Goal: Transaction & Acquisition: Purchase product/service

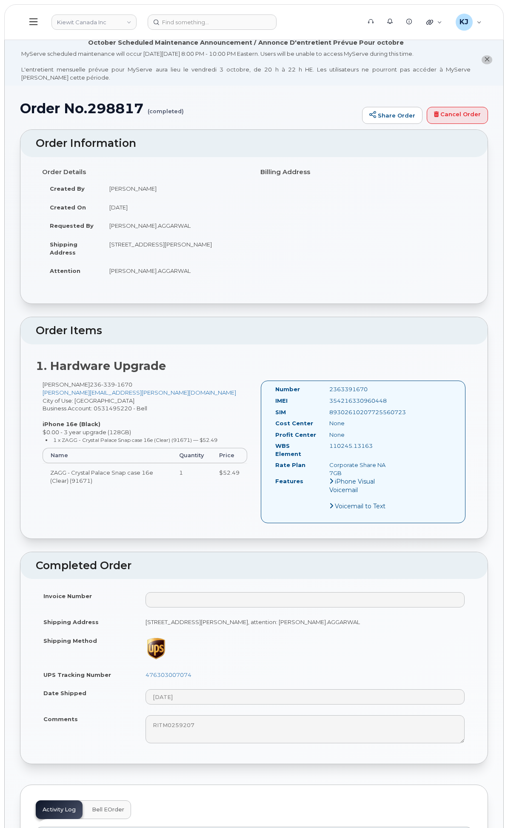
scroll to position [378, 0]
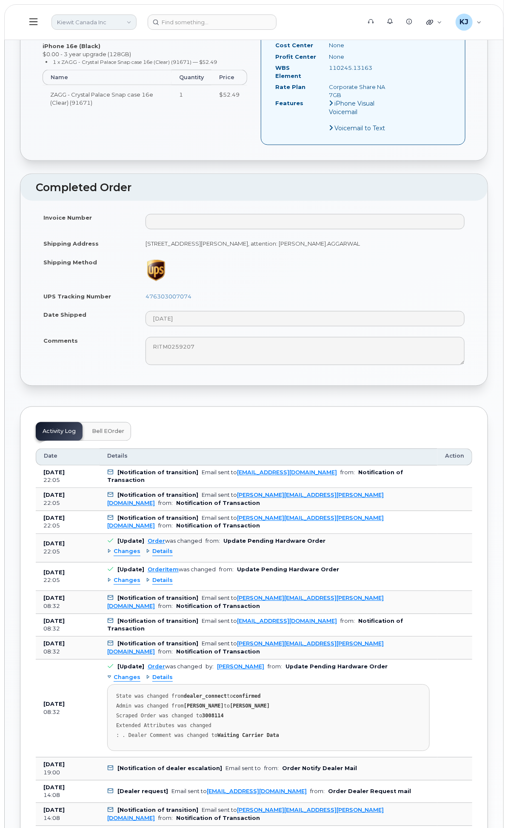
click at [137, 17] on link "Kiewit Canada Inc" at bounding box center [93, 21] width 85 height 15
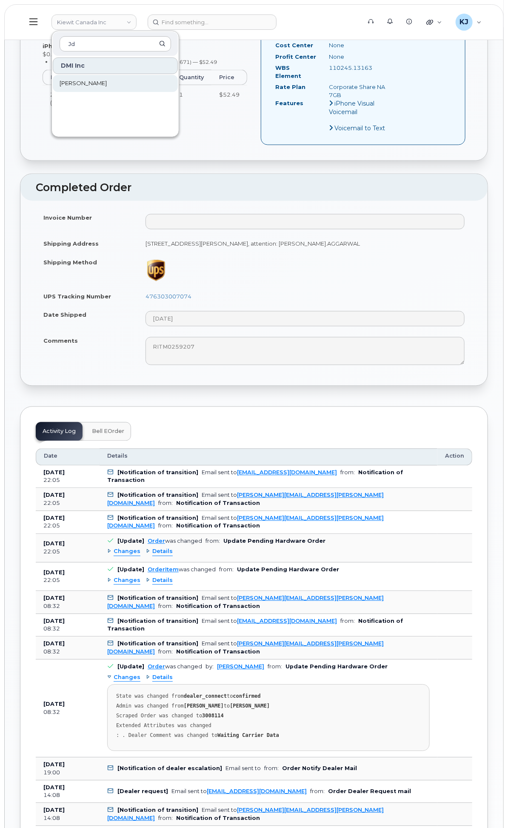
type input "Jd"
click at [178, 80] on link "[PERSON_NAME]" at bounding box center [115, 83] width 125 height 17
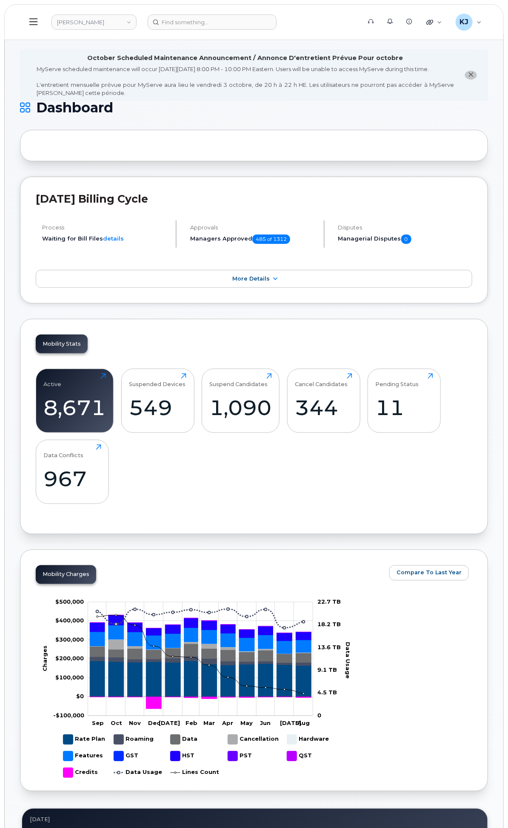
click at [0, 0] on div "General Settings" at bounding box center [0, 0] width 0 height 0
click at [0, 0] on div "System Settings" at bounding box center [0, 0] width 0 height 0
click at [0, 0] on div "Reporting" at bounding box center [0, 0] width 0 height 0
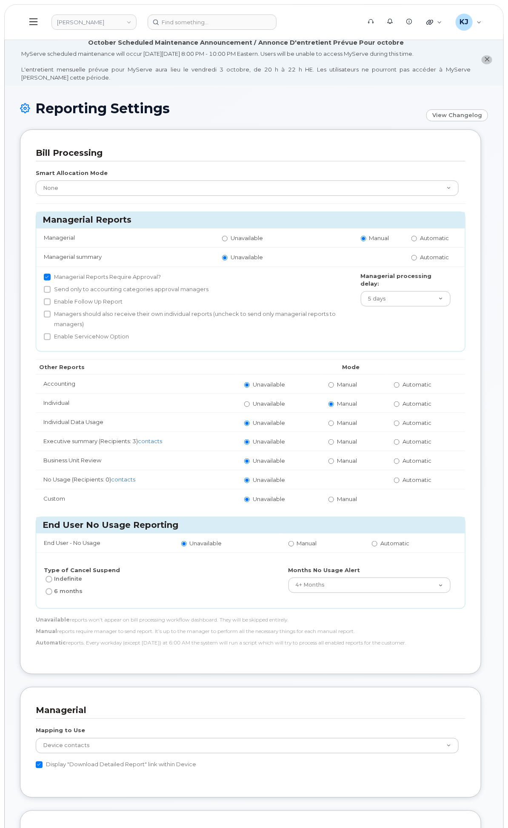
click at [0, 0] on div "Carrier Contracts" at bounding box center [0, 0] width 0 height 0
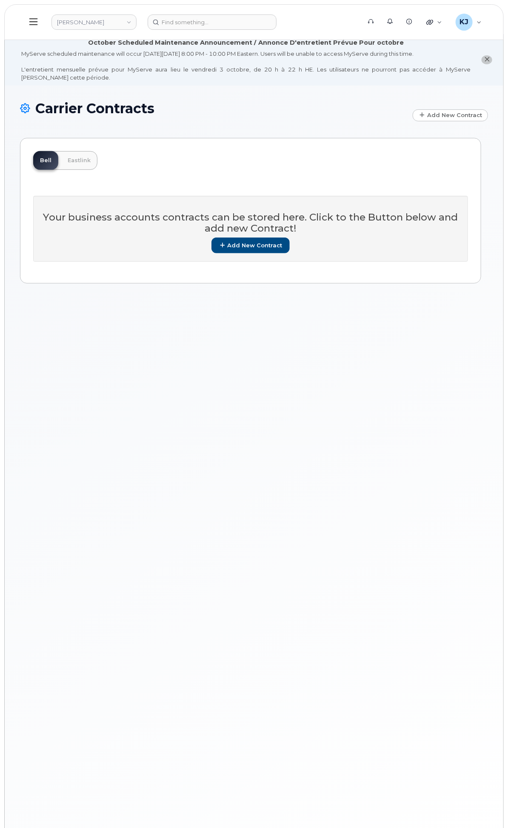
click at [0, 0] on div "Activity" at bounding box center [0, 0] width 0 height 0
click at [0, 0] on div "Rate Plan Monitor" at bounding box center [0, 0] width 0 height 0
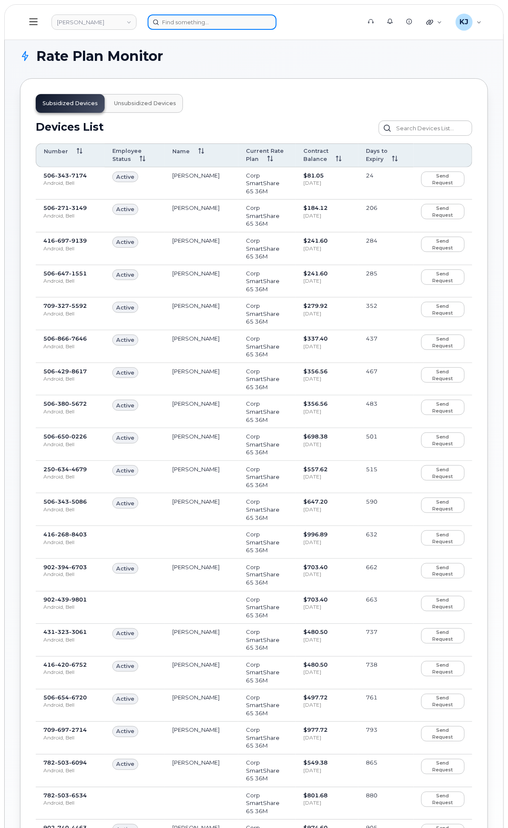
click at [277, 15] on input at bounding box center [212, 21] width 129 height 15
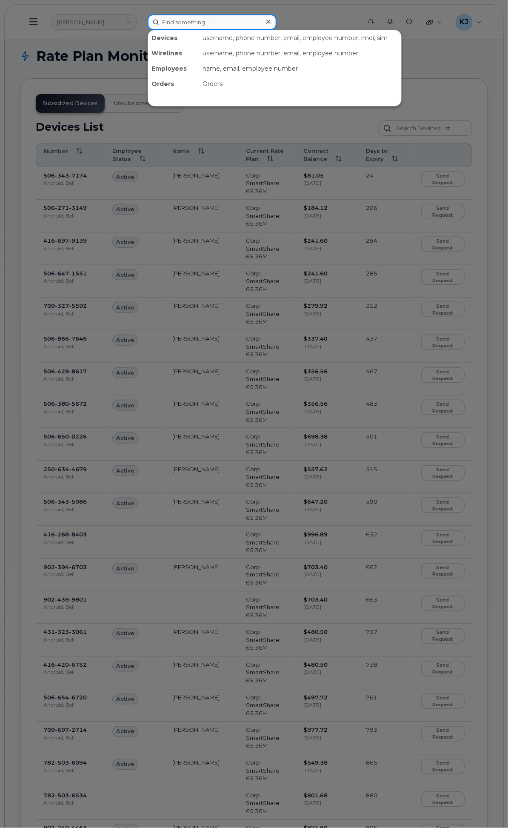
paste input "4374271053"
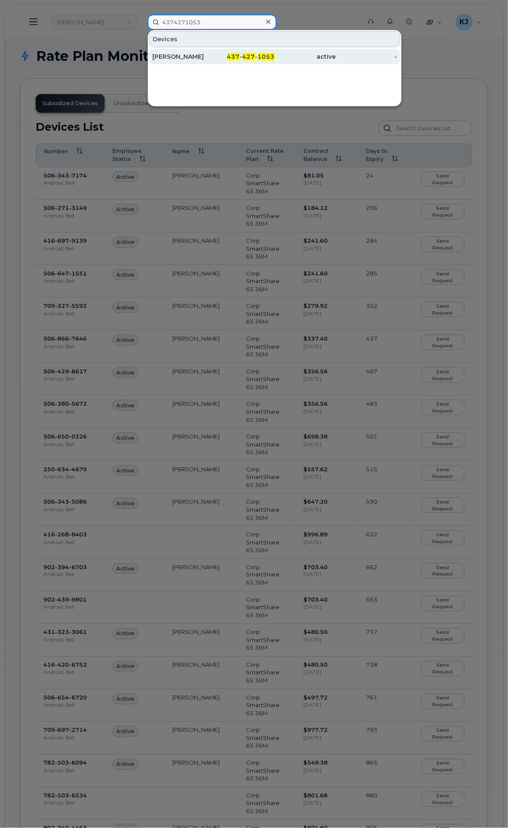
type input "4374271053"
click at [214, 55] on div "[PERSON_NAME]" at bounding box center [182, 56] width 61 height 9
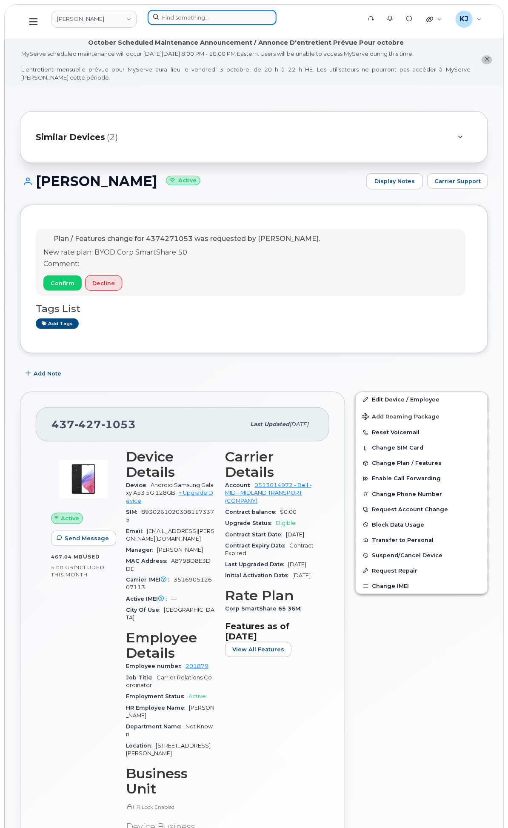
click at [277, 19] on input at bounding box center [212, 17] width 129 height 15
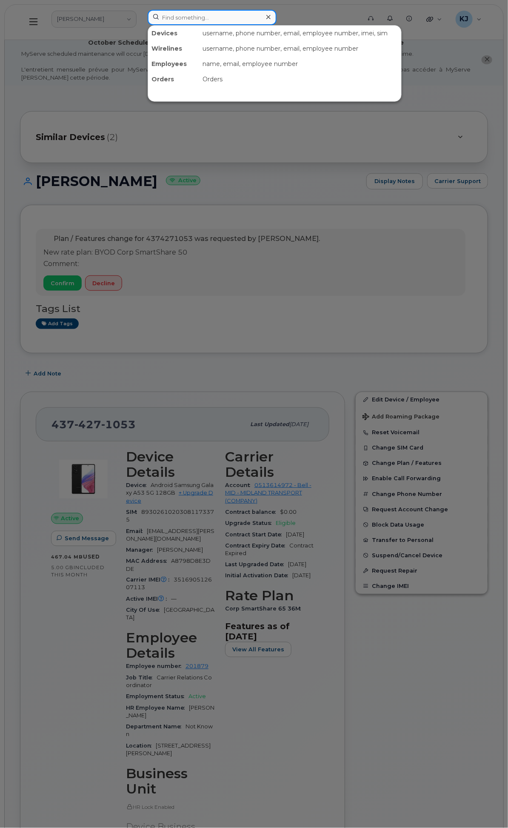
paste input "[PERSON_NAME]"
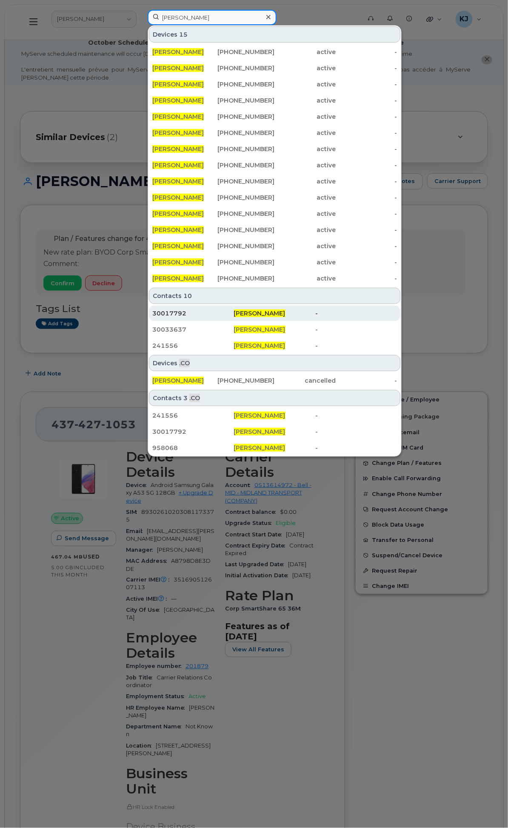
type input "[PERSON_NAME]"
click at [285, 313] on span "[PERSON_NAME]" at bounding box center [259, 313] width 51 height 8
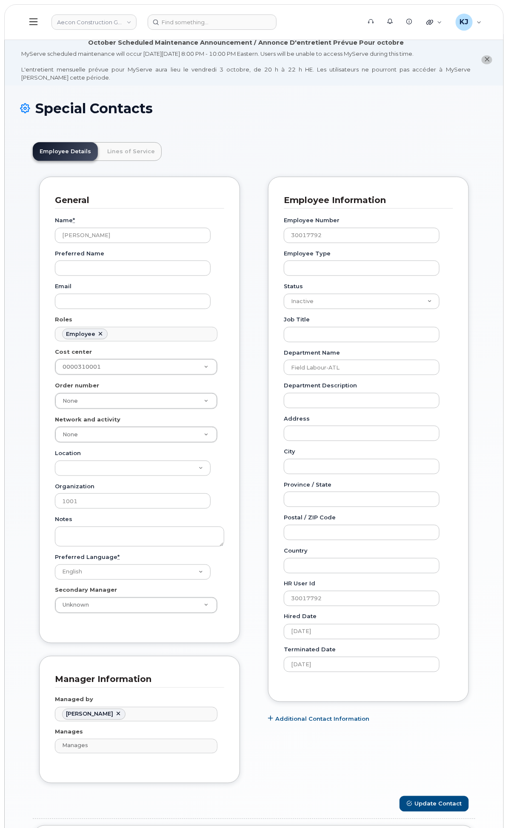
scroll to position [26, 0]
click at [277, 14] on input at bounding box center [212, 21] width 129 height 15
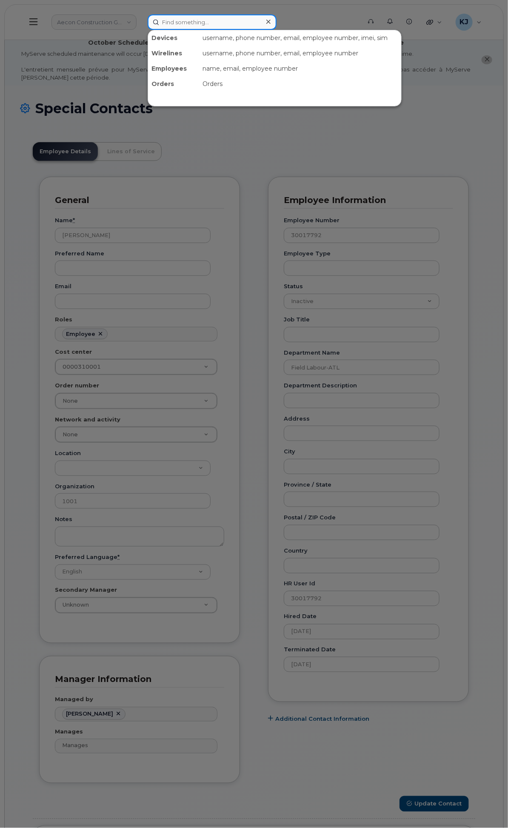
paste input "[PERSON_NAME]"
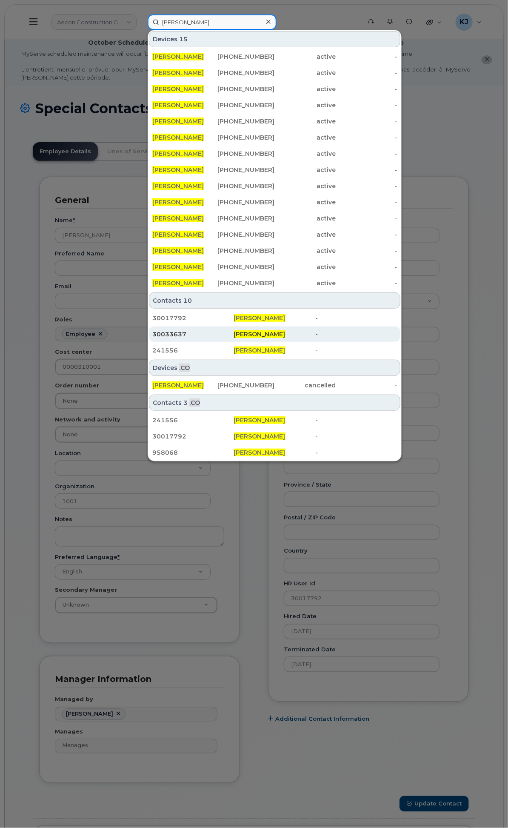
type input "[PERSON_NAME]"
click at [234, 334] on div "30033637" at bounding box center [193, 334] width 82 height 9
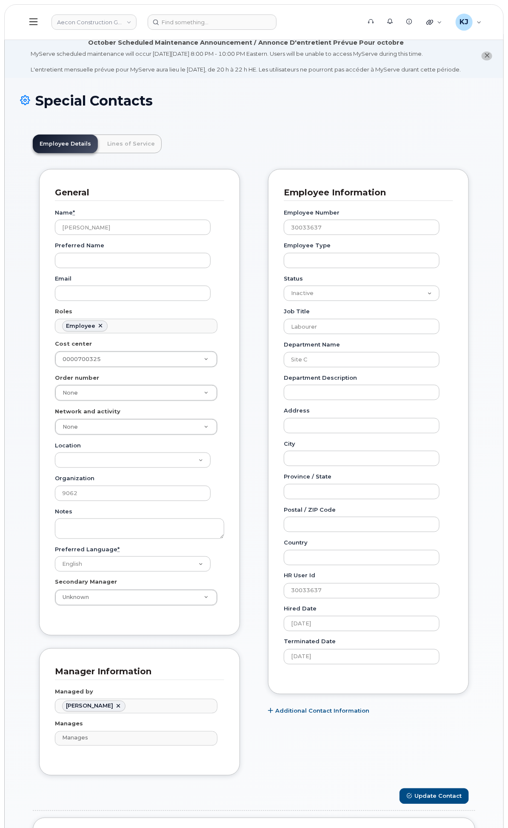
scroll to position [26, 0]
click at [277, 22] on input at bounding box center [212, 21] width 129 height 15
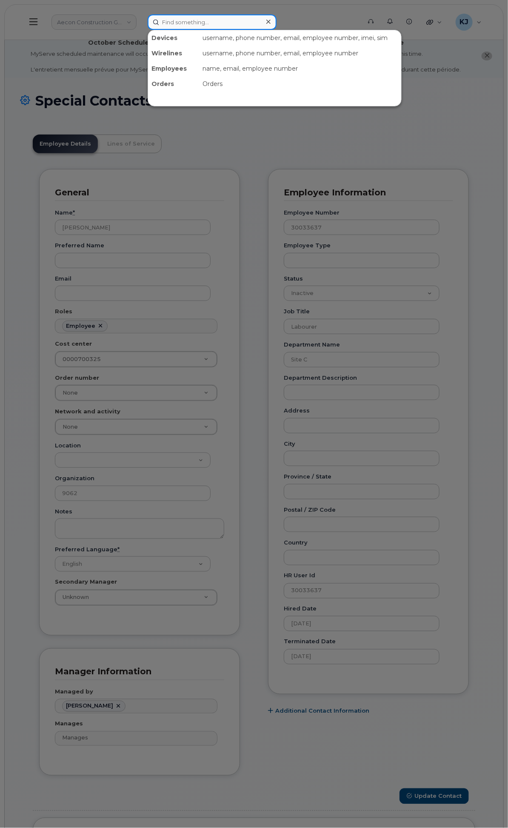
paste input "[PERSON_NAME]"
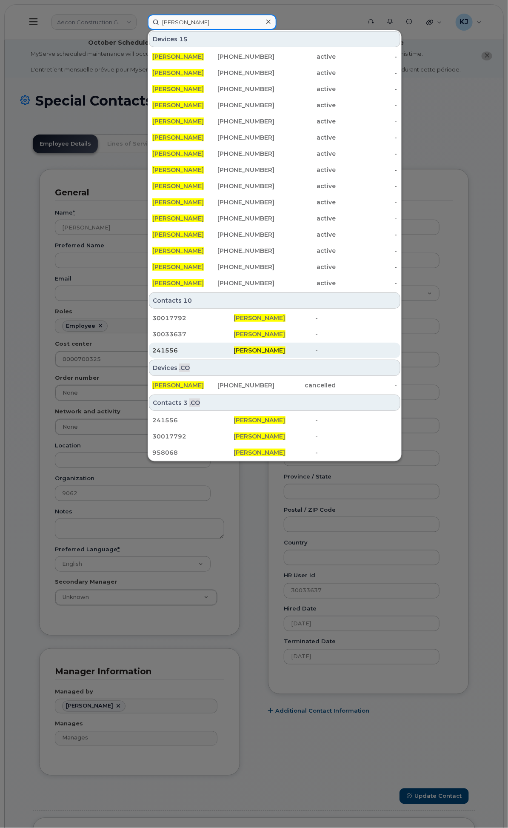
type input "[PERSON_NAME]"
click at [234, 351] on div "241556" at bounding box center [193, 350] width 82 height 9
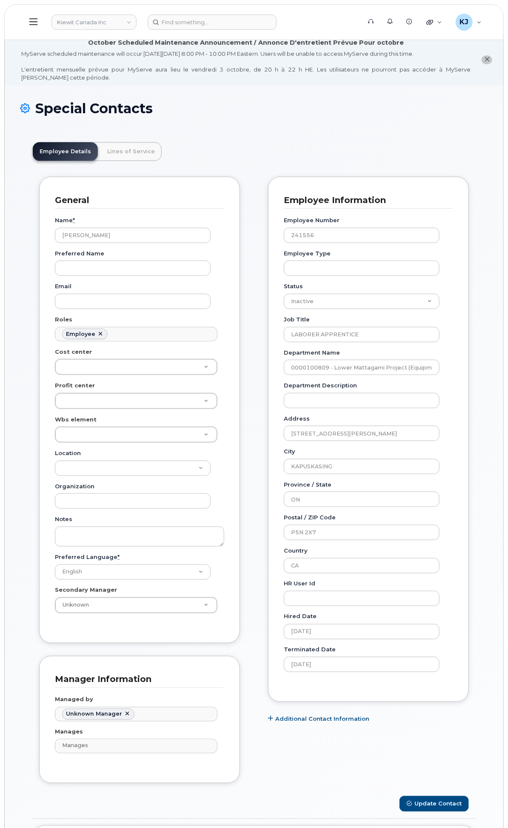
scroll to position [26, 0]
click at [275, 21] on input at bounding box center [212, 21] width 129 height 15
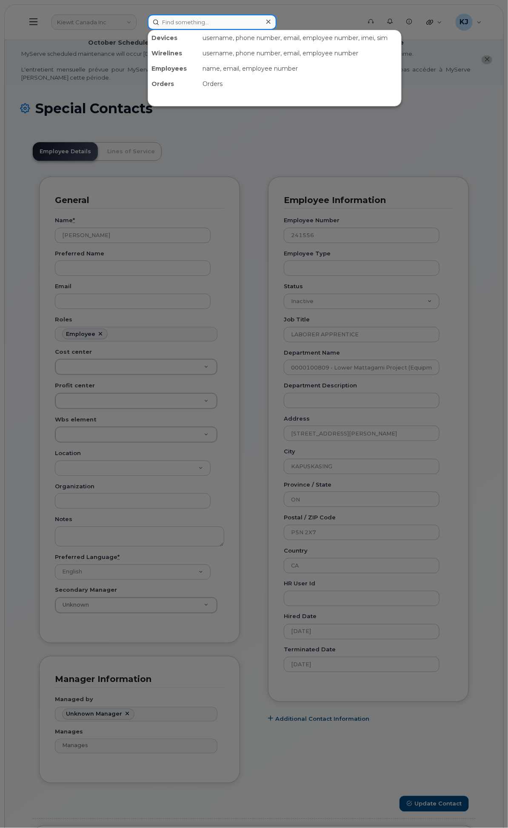
paste input "[PERSON_NAME]"
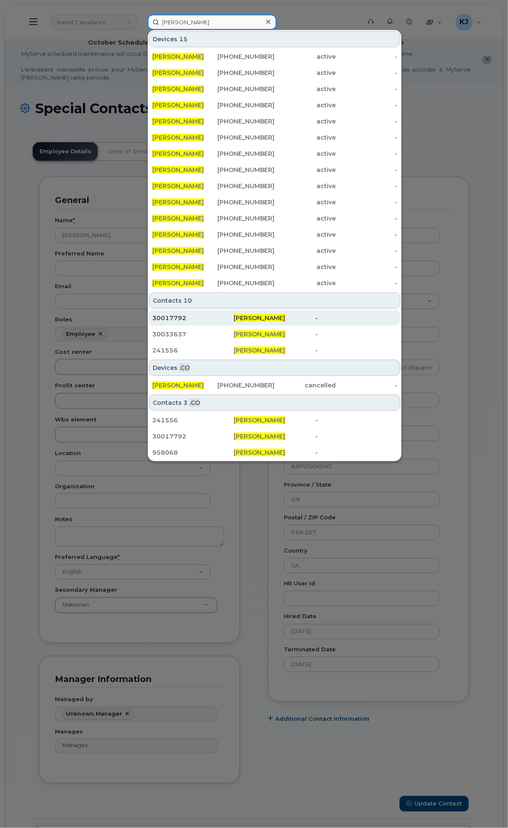
type input "[PERSON_NAME]"
click at [316, 318] on div "[PERSON_NAME]" at bounding box center [275, 318] width 82 height 9
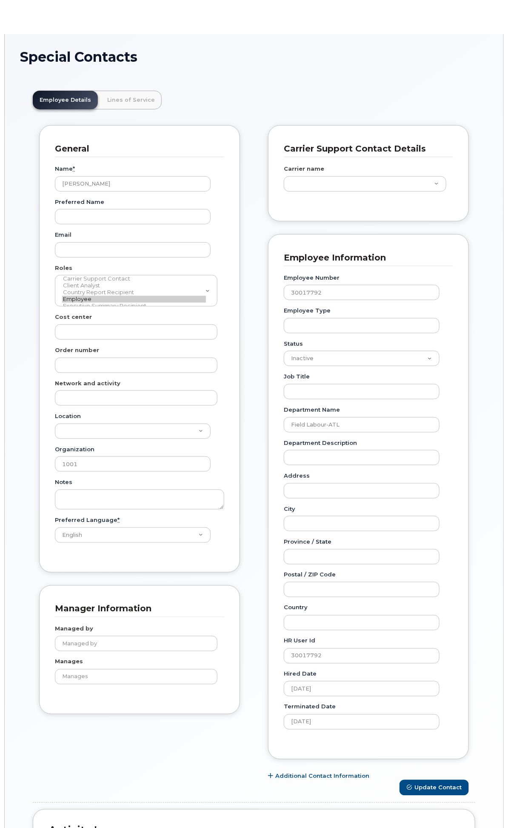
scroll to position [26, 0]
type input "283845"
type input "283607"
type input "283608"
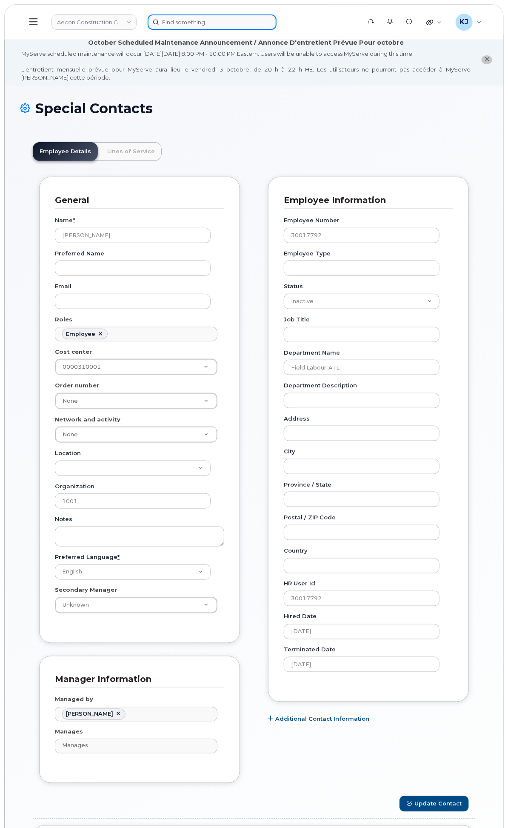
click at [277, 18] on input at bounding box center [212, 21] width 129 height 15
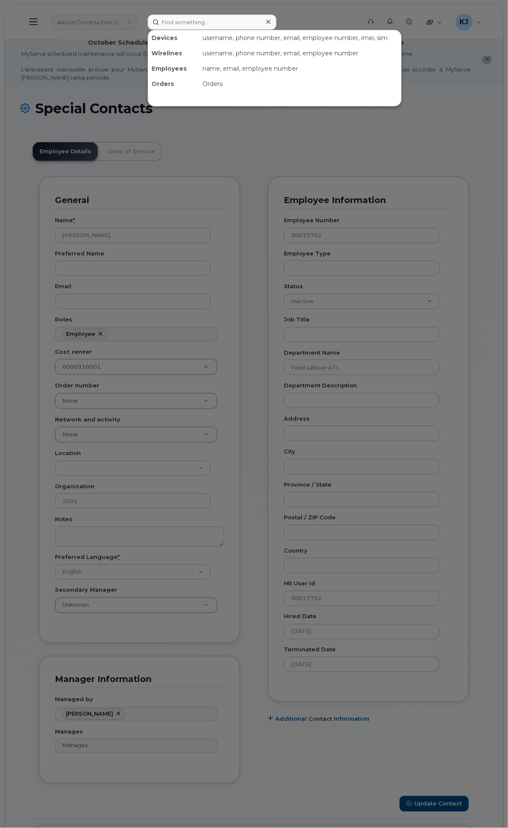
drag, startPoint x: 283, startPoint y: 18, endPoint x: 176, endPoint y: 84, distance: 125.5
click at [177, 84] on div at bounding box center [254, 414] width 508 height 828
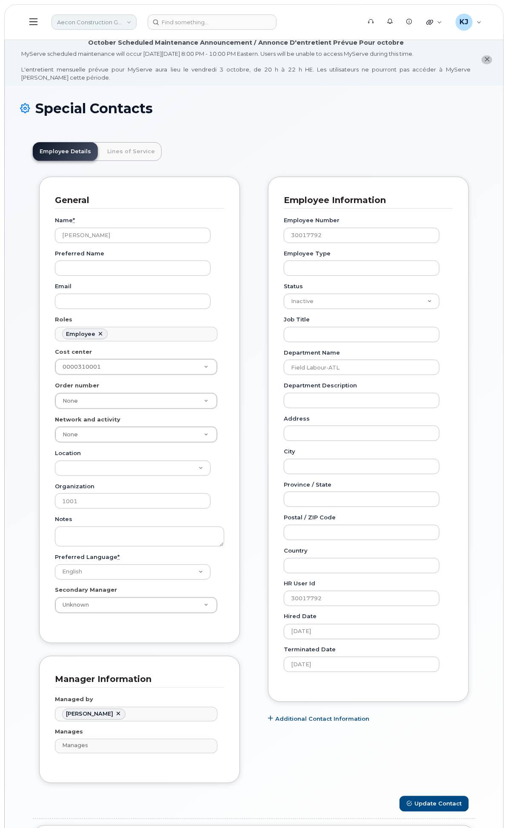
click at [137, 20] on link "Aecon Construction Group Inc" at bounding box center [93, 21] width 85 height 15
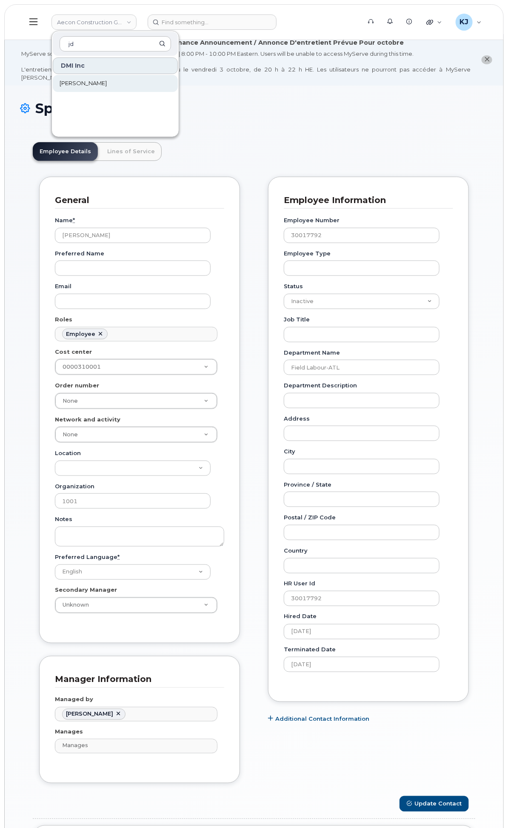
type input "jd"
click at [175, 86] on link "JD Irving" at bounding box center [115, 83] width 125 height 17
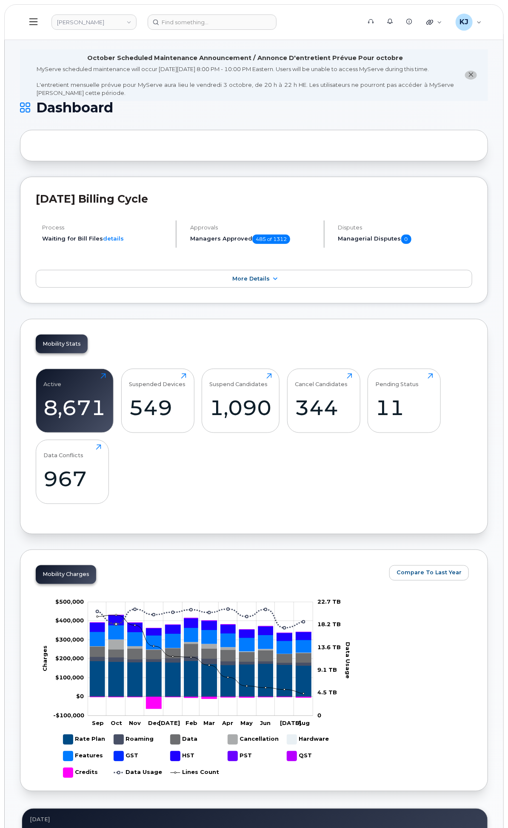
click at [0, 0] on div "Customer Settings" at bounding box center [0, 0] width 0 height 0
click at [0, 0] on div "General Settings" at bounding box center [0, 0] width 0 height 0
click at [0, 0] on div "System Settings" at bounding box center [0, 0] width 0 height 0
click at [0, 0] on link "Users" at bounding box center [0, 0] width 0 height 0
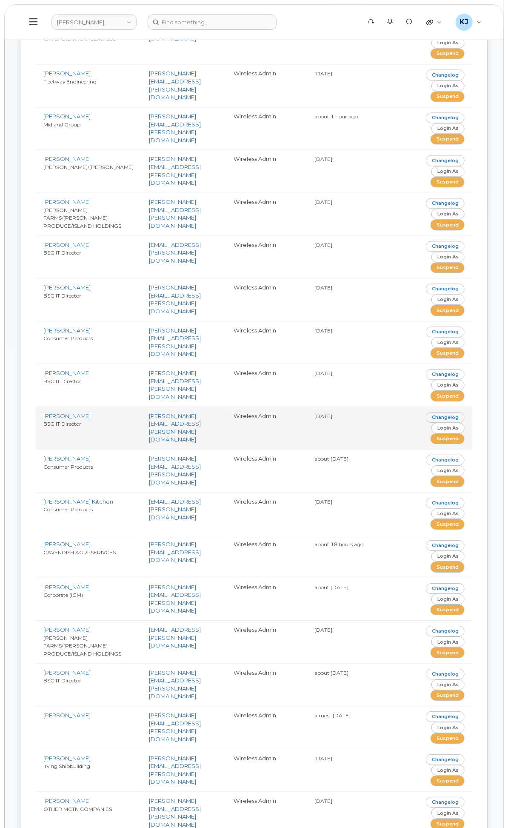
scroll to position [347, 0]
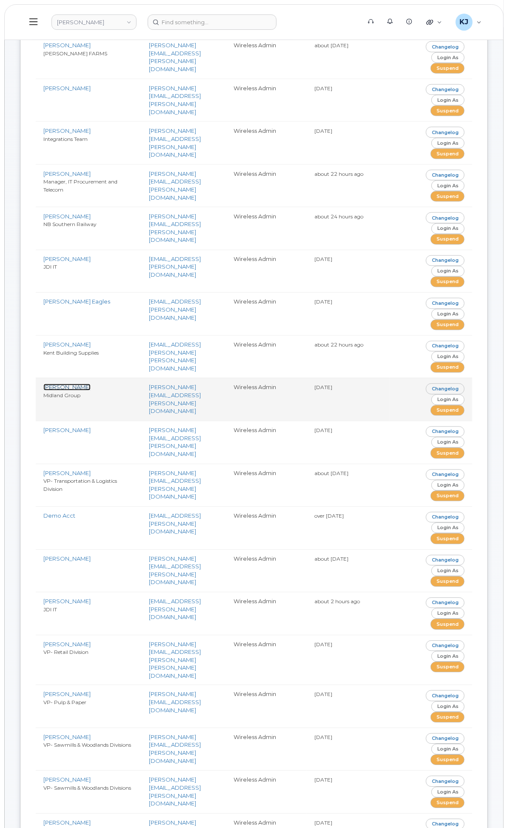
click at [91, 391] on link "Poirier, Robert" at bounding box center [66, 387] width 47 height 7
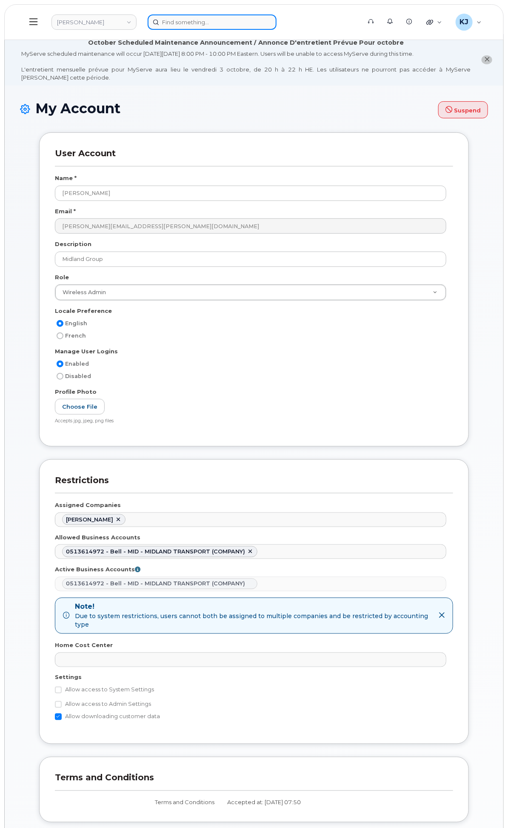
click at [311, 26] on div at bounding box center [252, 21] width 208 height 15
paste input "2394067506"
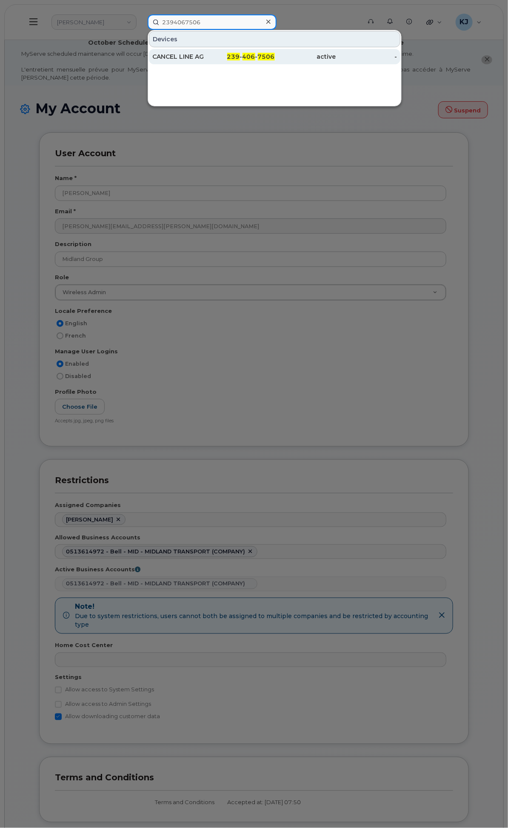
type input "2394067506"
click at [214, 49] on div "CANCEL LINE AG" at bounding box center [182, 56] width 61 height 15
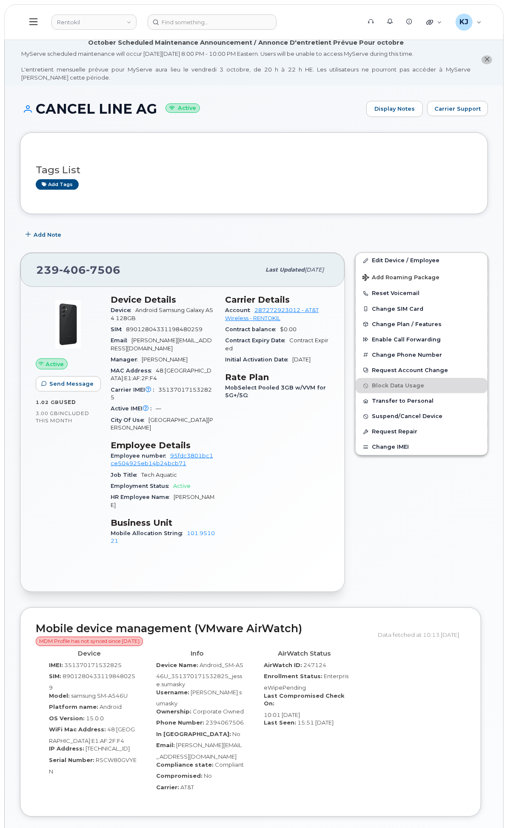
click at [0, 0] on div "Customer Settings" at bounding box center [0, 0] width 0 height 0
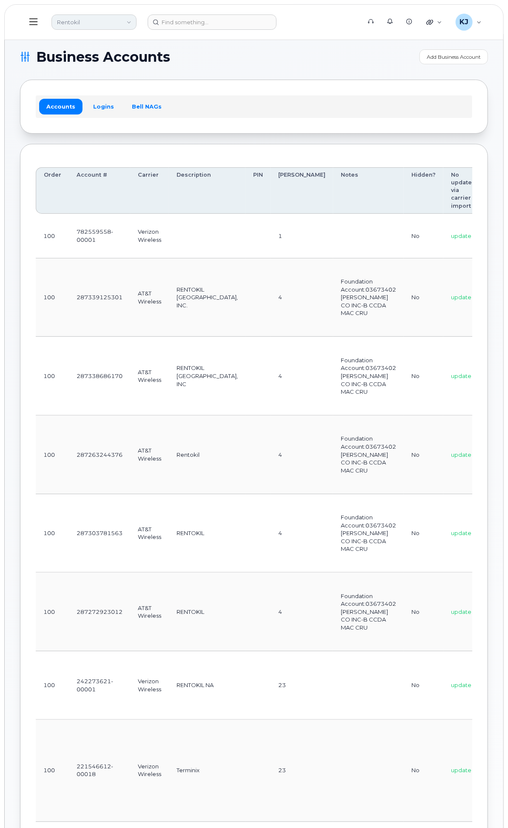
click at [137, 22] on link "Rentokil" at bounding box center [93, 21] width 85 height 15
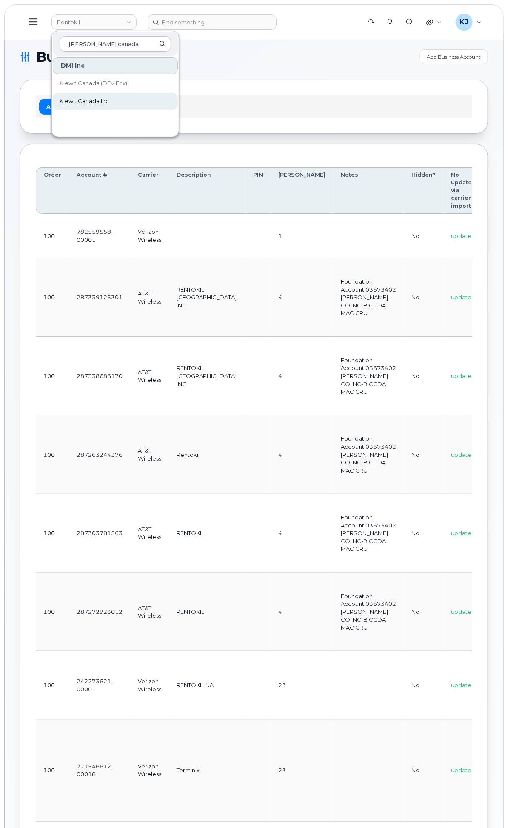
type input "[PERSON_NAME] canada"
click at [109, 97] on span "Kiewit Canada Inc" at bounding box center [84, 101] width 49 height 9
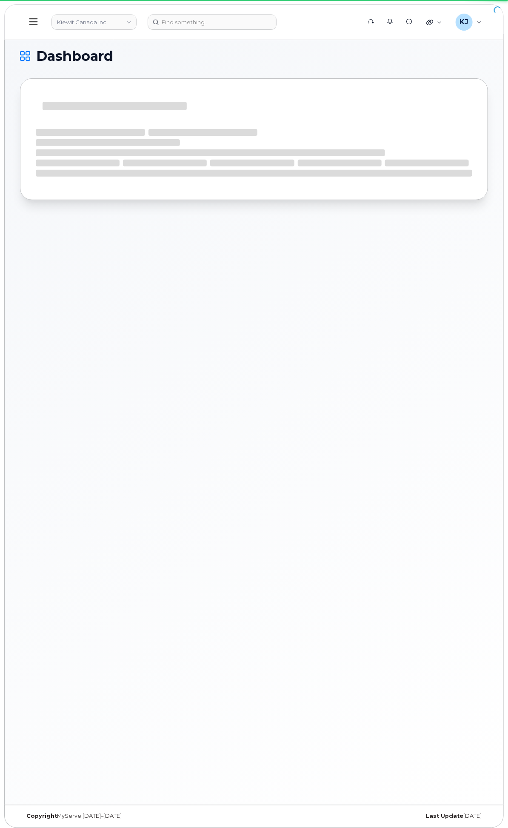
click at [0, 0] on div "General Settings" at bounding box center [0, 0] width 0 height 0
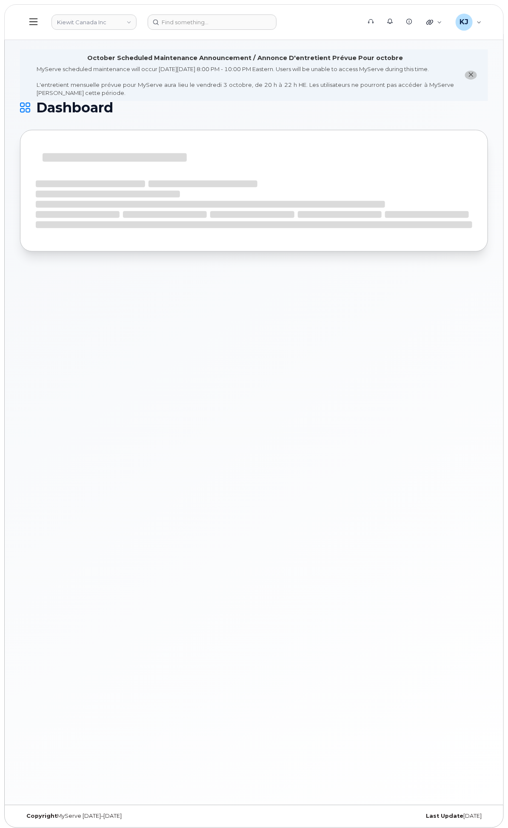
click at [0, 0] on div "System Settings" at bounding box center [0, 0] width 0 height 0
click at [0, 0] on div "Admin Settings" at bounding box center [0, 0] width 0 height 0
click at [0, 0] on link "SSO SAML" at bounding box center [0, 0] width 0 height 0
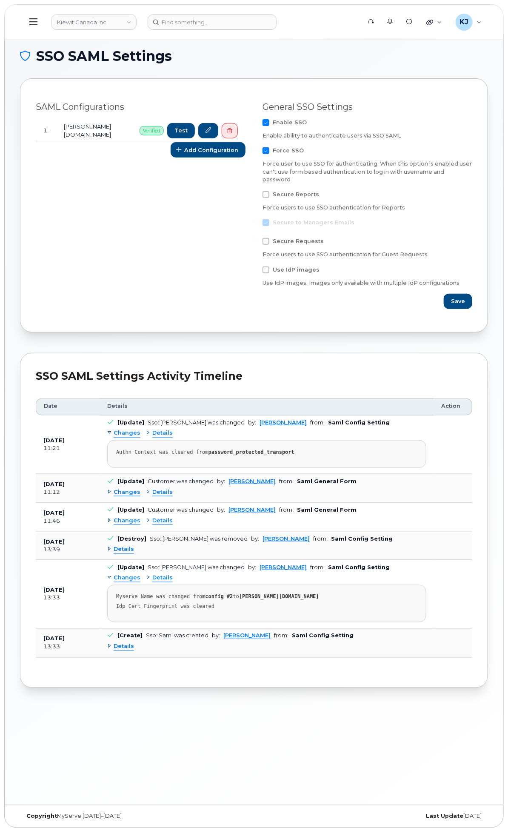
click at [0, 0] on div "General Settings" at bounding box center [0, 0] width 0 height 0
click at [0, 0] on div "System Settings" at bounding box center [0, 0] width 0 height 0
click at [0, 0] on link "Users" at bounding box center [0, 0] width 0 height 0
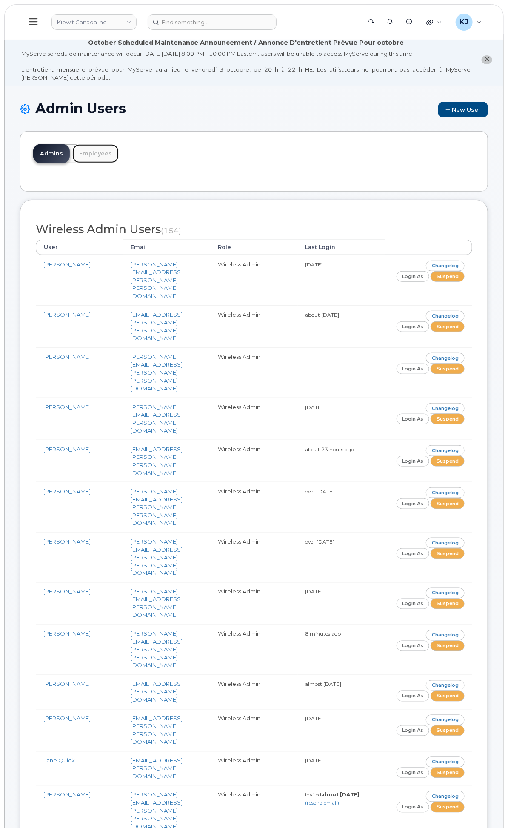
click at [119, 159] on link "Employees" at bounding box center [95, 153] width 46 height 19
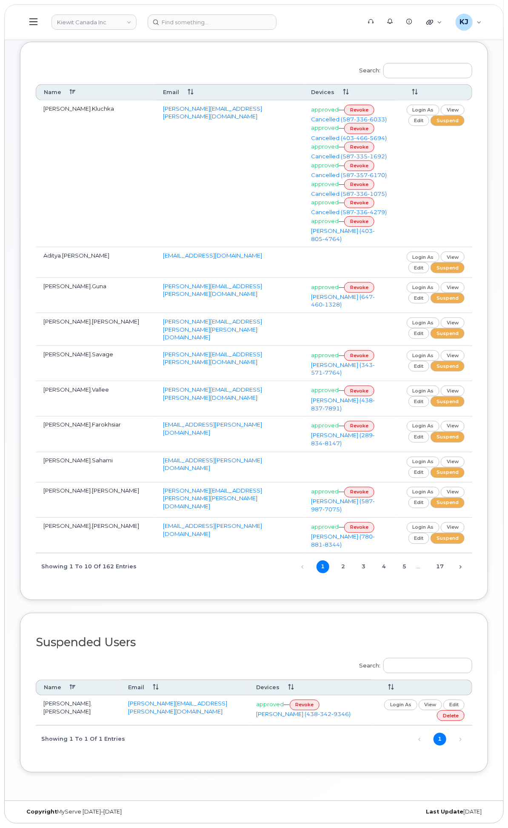
scroll to position [189, 0]
click at [430, 273] on link "edit" at bounding box center [418, 267] width 21 height 11
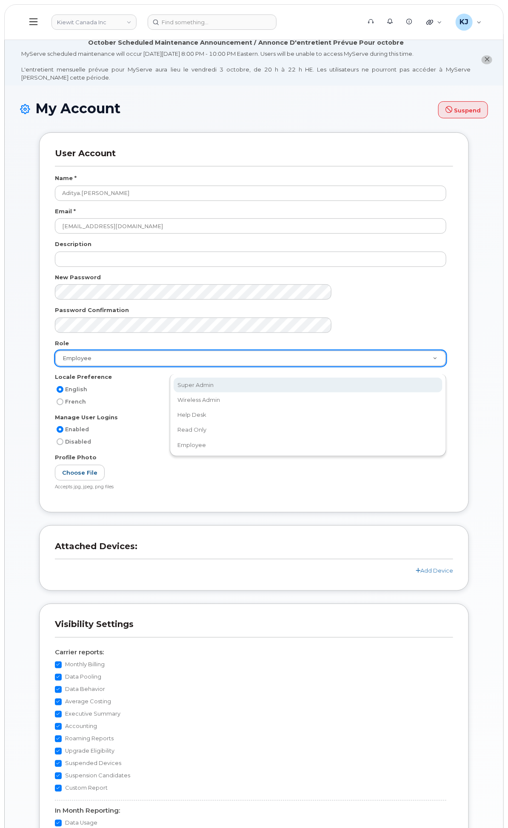
drag, startPoint x: 66, startPoint y: 84, endPoint x: 70, endPoint y: 89, distance: 7.2
click at [0, 0] on img at bounding box center [0, 0] width 0 height 0
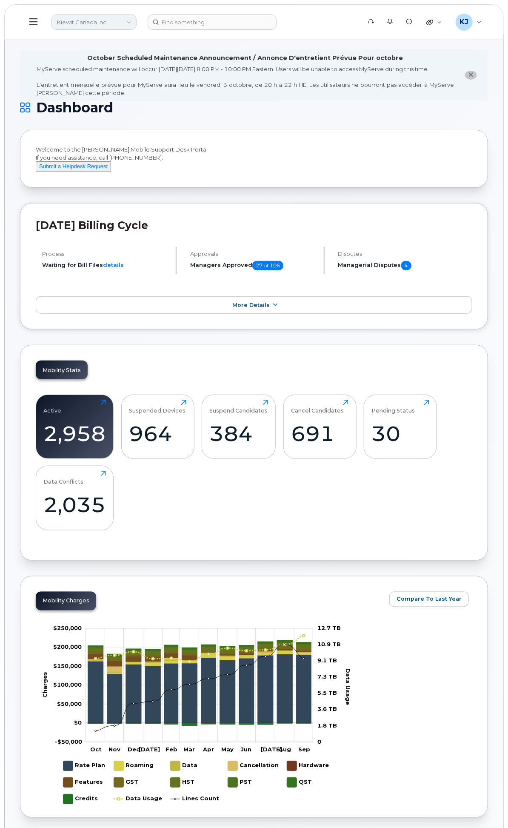
click at [137, 21] on link "Kiewit Canada Inc" at bounding box center [93, 21] width 85 height 15
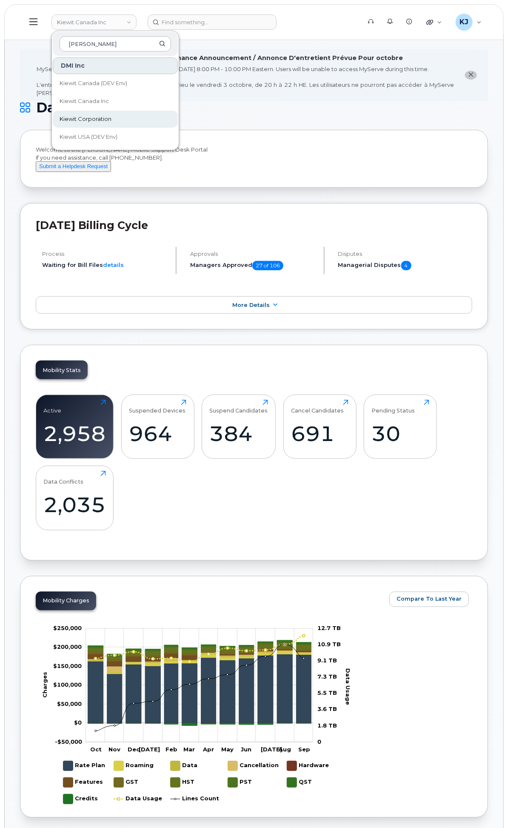
type input "Kiewit"
click at [111, 118] on span "Kiewit Corporation" at bounding box center [86, 119] width 52 height 9
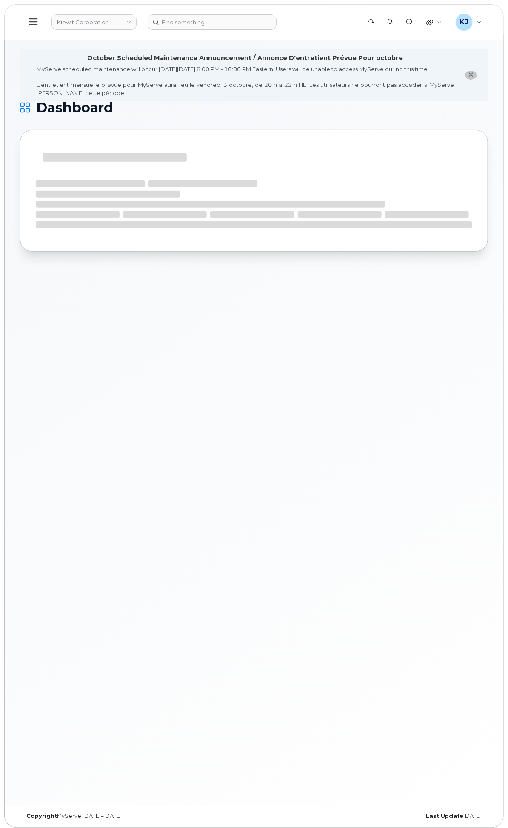
click at [0, 0] on div "Hardware Ordering" at bounding box center [0, 0] width 0 height 0
click at [0, 0] on link "Orders" at bounding box center [0, 0] width 0 height 0
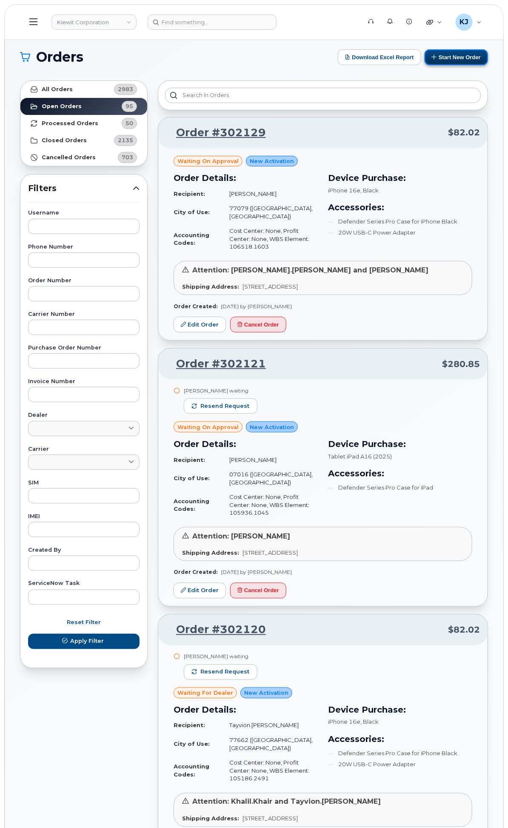
click at [454, 58] on button "Start New Order" at bounding box center [456, 57] width 63 height 16
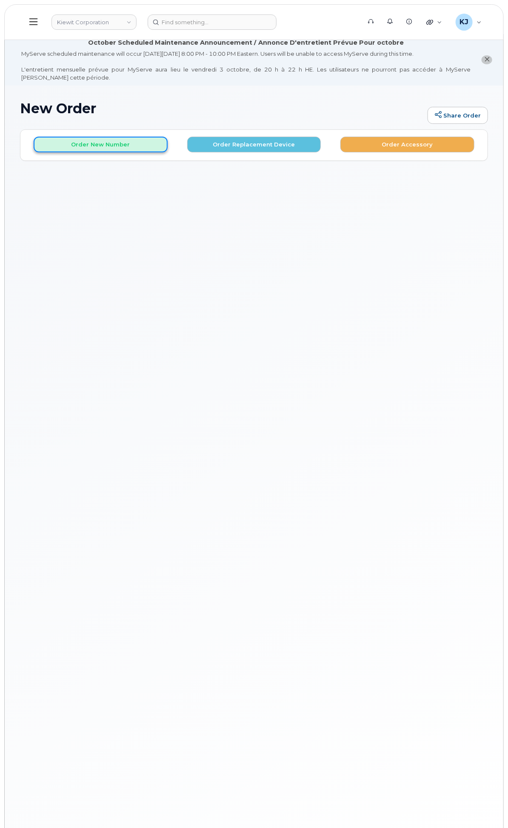
click at [168, 151] on button "Order New Number" at bounding box center [101, 145] width 134 height 16
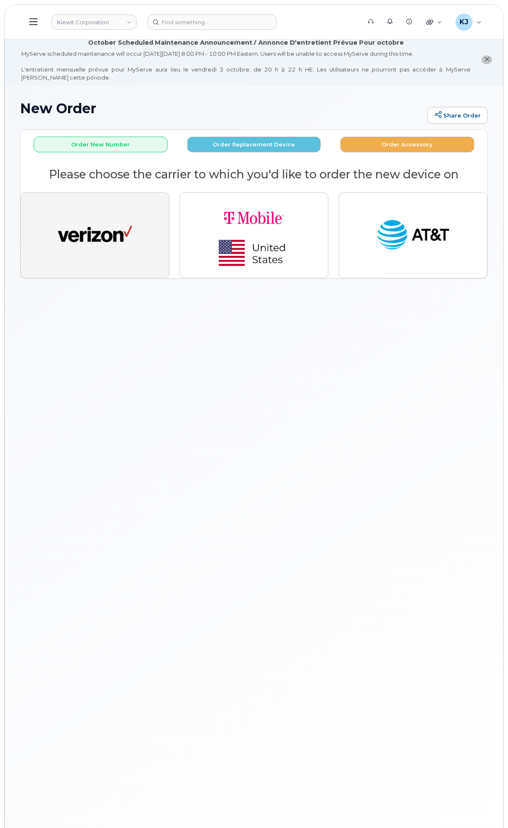
click at [169, 278] on button "button" at bounding box center [94, 235] width 149 height 86
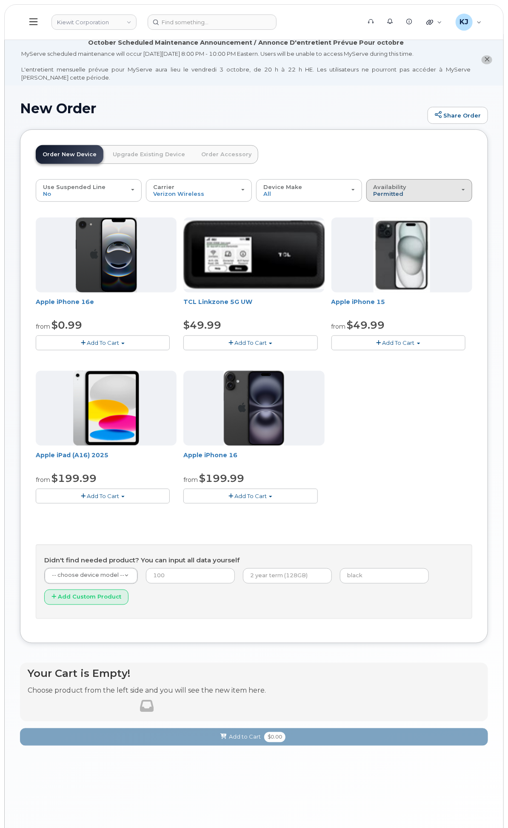
click at [404, 197] on span "Permitted" at bounding box center [389, 193] width 30 height 7
click at [419, 229] on div "All" at bounding box center [419, 224] width 102 height 10
click at [416, 201] on button "Availability Permitted All" at bounding box center [419, 190] width 106 height 22
click at [408, 215] on label "Permitted" at bounding box center [388, 210] width 40 height 10
click at [0, 0] on input "Permitted" at bounding box center [0, 0] width 0 height 0
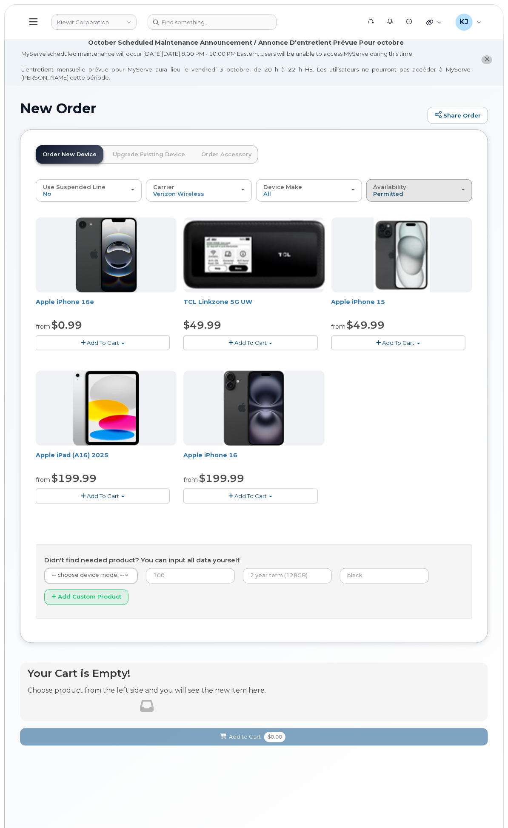
click at [404, 197] on span "Permitted" at bounding box center [389, 193] width 30 height 7
click at [386, 229] on label "All" at bounding box center [377, 224] width 18 height 10
click at [0, 0] on input "All" at bounding box center [0, 0] width 0 height 0
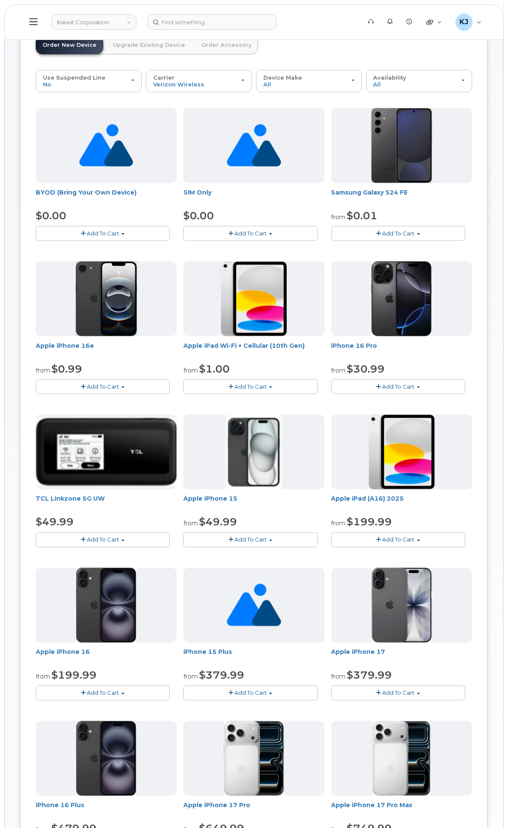
scroll to position [142, 0]
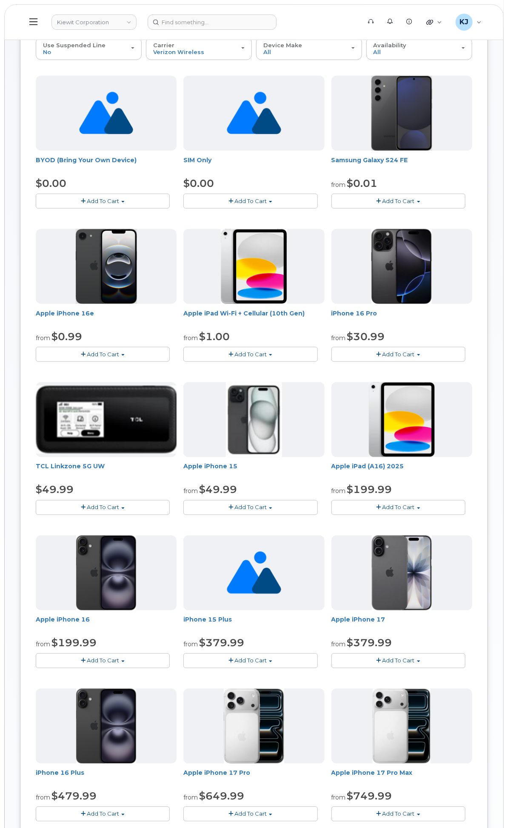
click at [415, 357] on span "Add To Cart" at bounding box center [398, 354] width 32 height 7
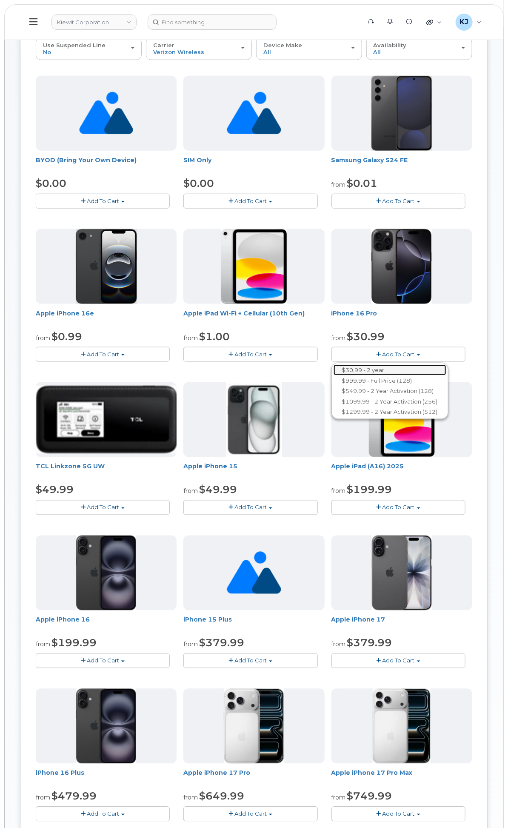
click at [428, 375] on link "$30.99 - 2 year" at bounding box center [390, 370] width 113 height 11
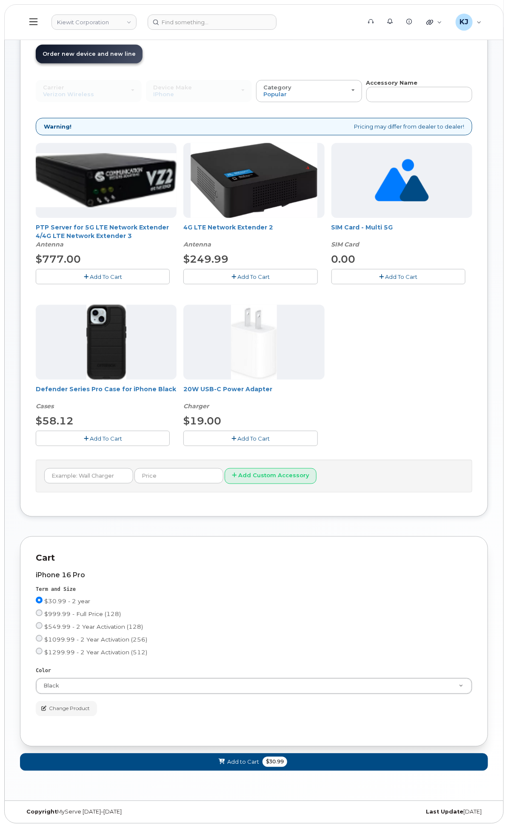
scroll to position [109, 0]
click at [291, 757] on button "Add to Cart $30.99" at bounding box center [254, 761] width 468 height 17
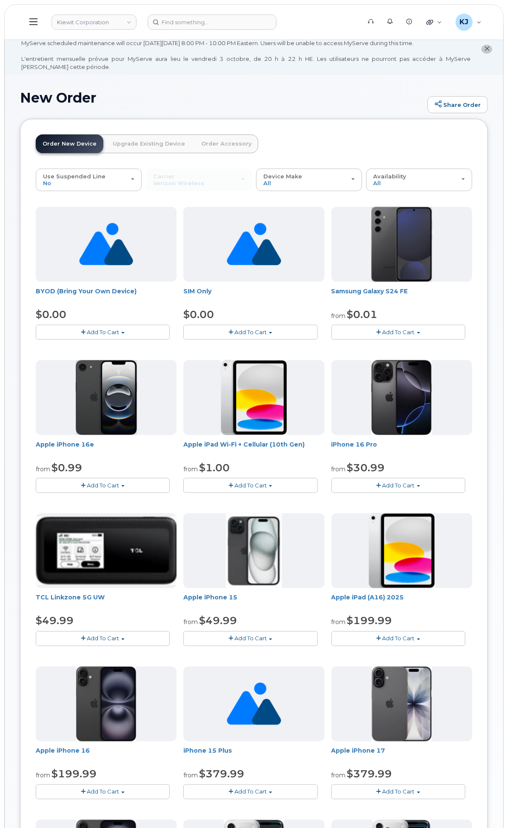
scroll to position [0, 0]
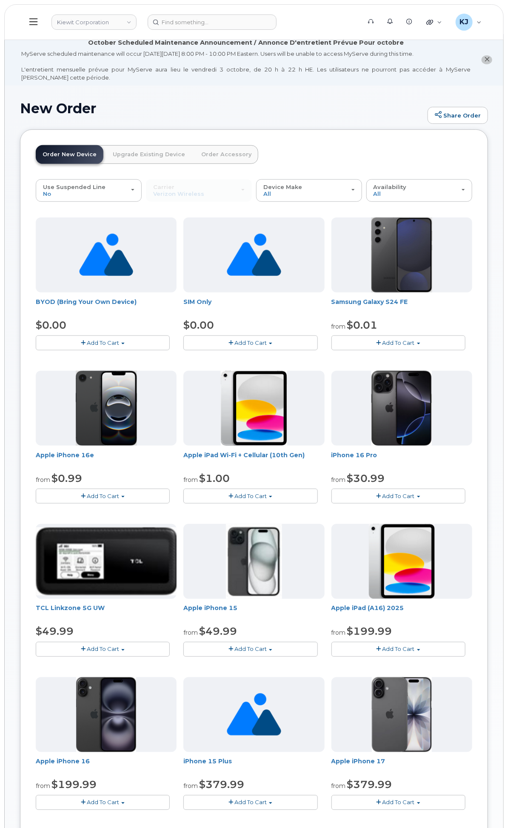
click at [119, 346] on span "Add To Cart" at bounding box center [103, 342] width 32 height 7
click at [119, 364] on link "$0.00 - Activation" at bounding box center [78, 358] width 81 height 11
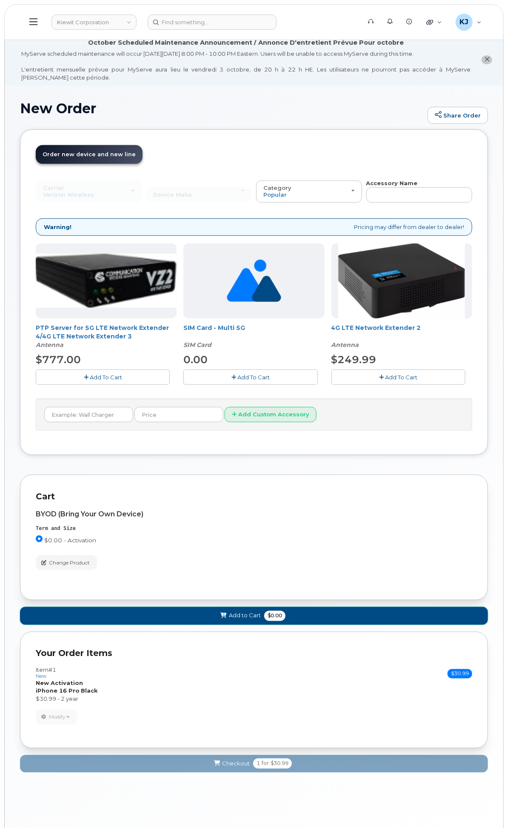
click at [312, 624] on button "Add to Cart $0.00" at bounding box center [254, 615] width 468 height 17
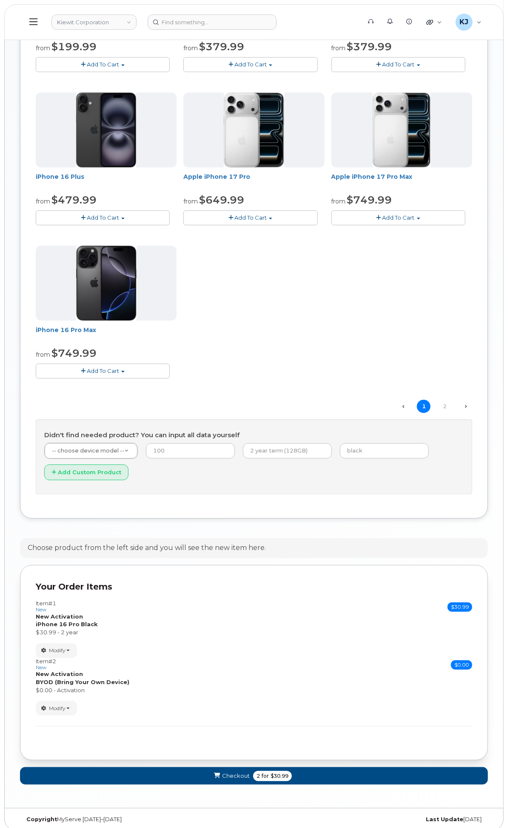
scroll to position [754, 0]
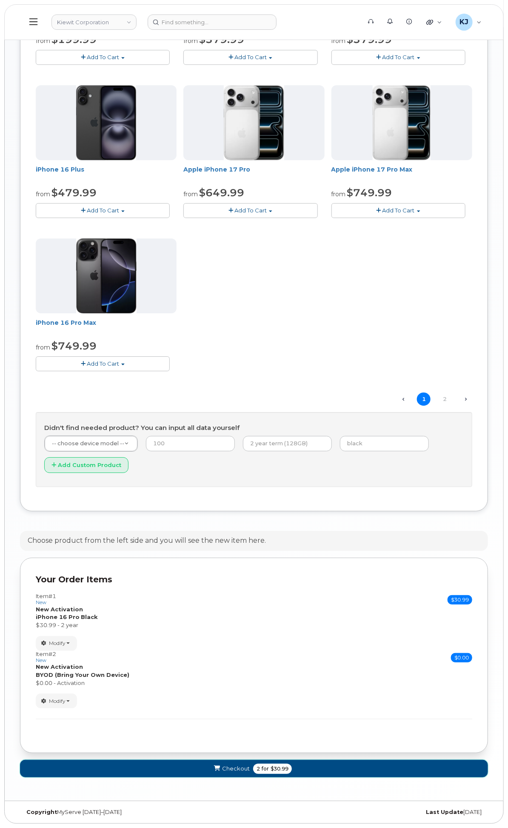
click at [271, 770] on span "for" at bounding box center [265, 769] width 11 height 8
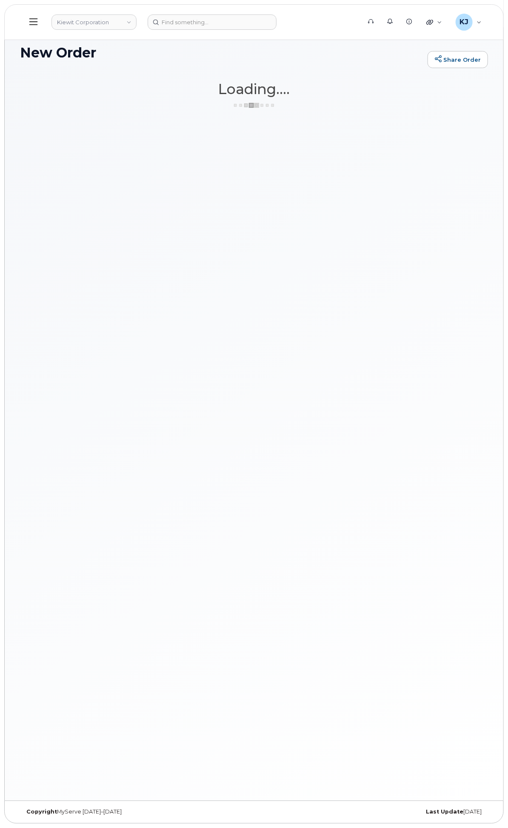
scroll to position [64, 0]
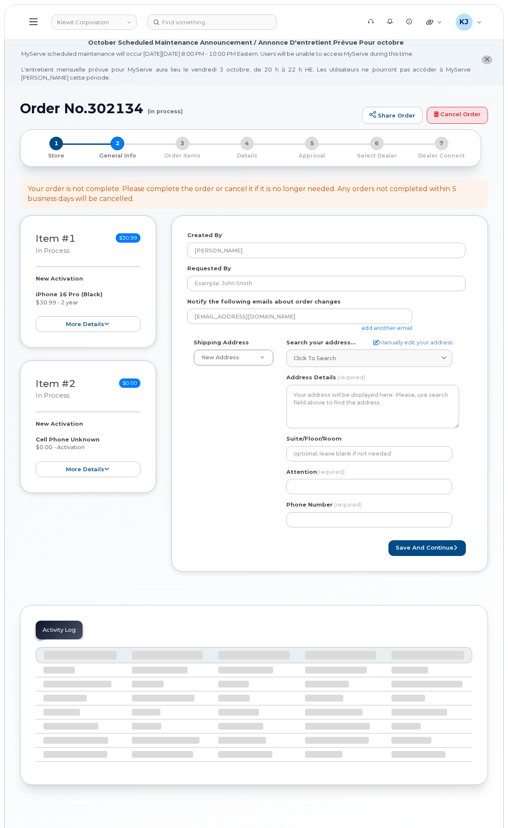
select select
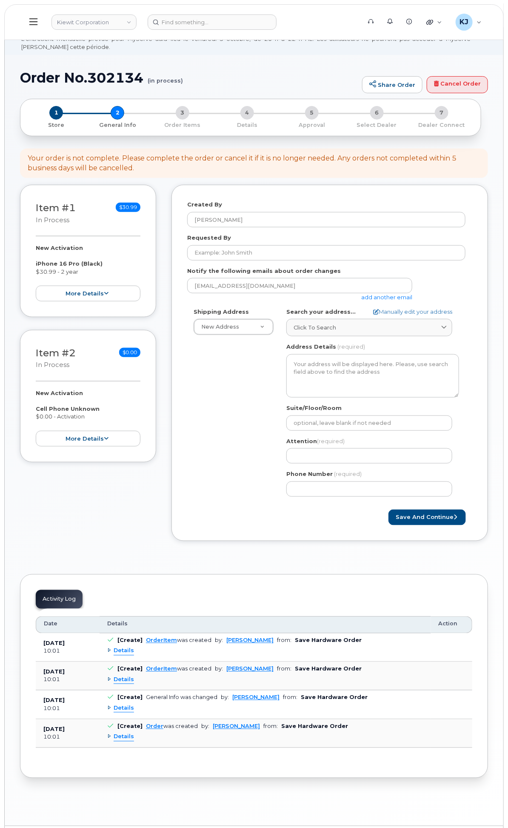
scroll to position [47, 0]
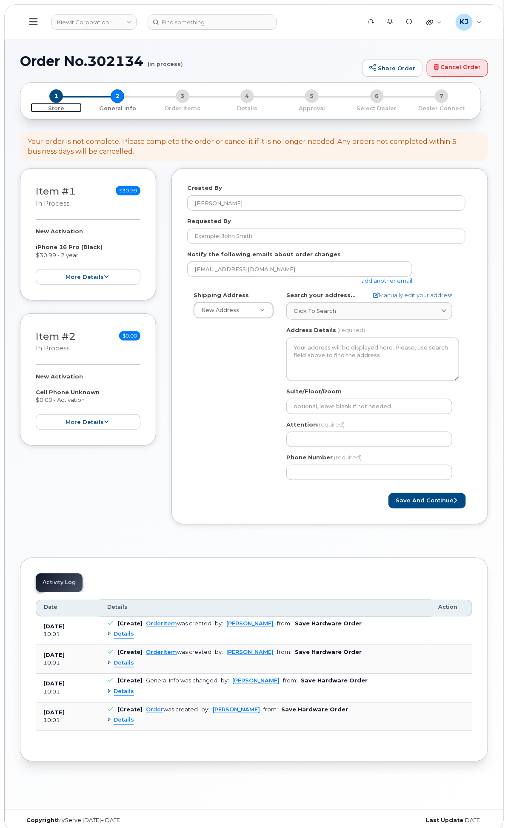
click at [63, 103] on span "1" at bounding box center [56, 96] width 14 height 14
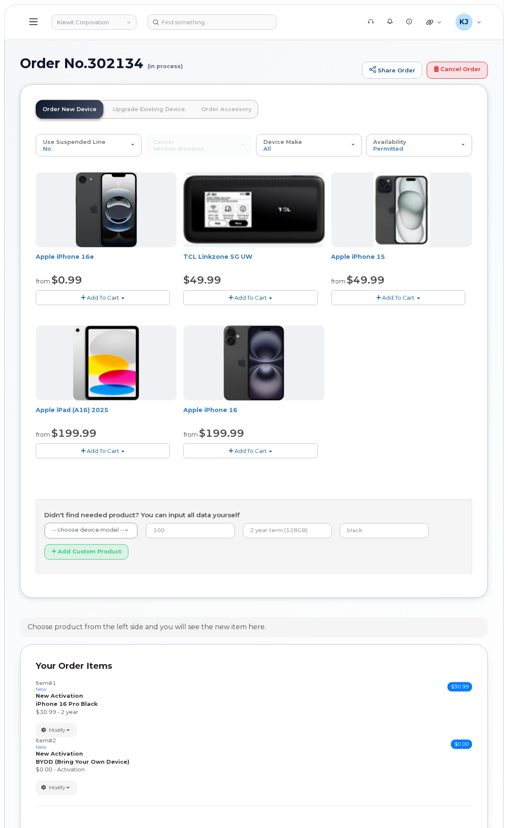
scroll to position [141, 0]
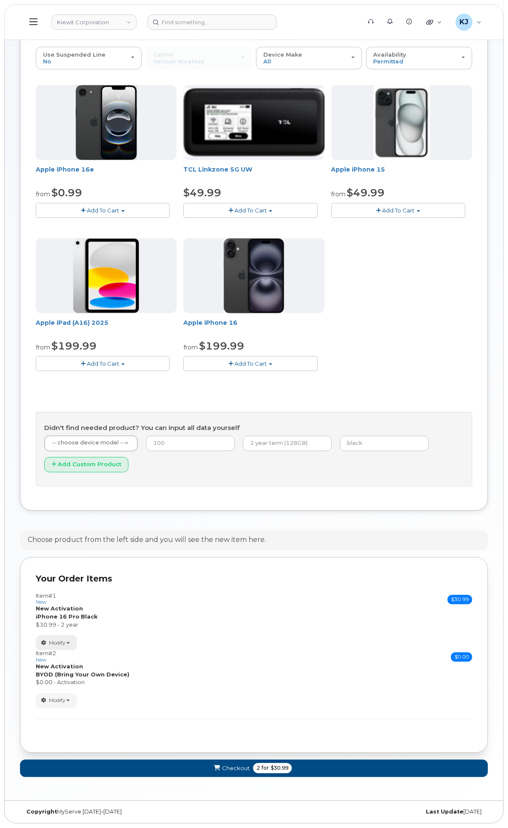
click at [66, 641] on span "Modify" at bounding box center [57, 643] width 17 height 8
click at [117, 684] on link "Remove" at bounding box center [76, 684] width 81 height 10
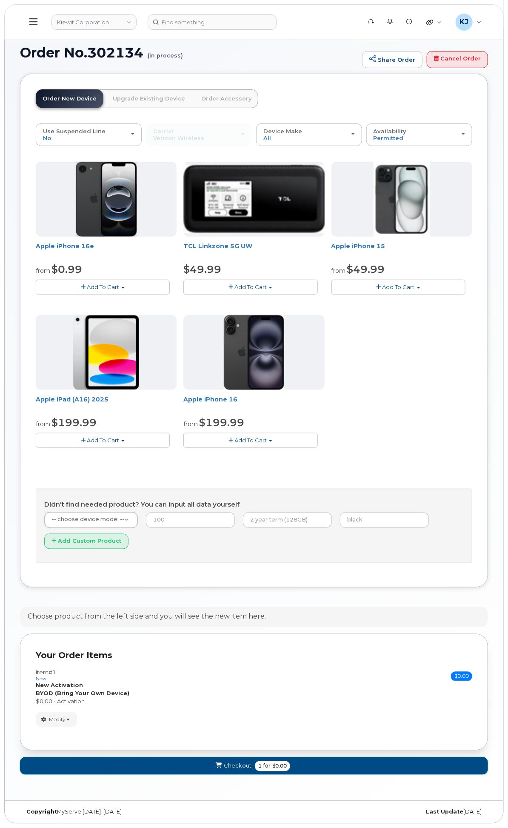
click at [290, 768] on span "1 for $0.00" at bounding box center [272, 766] width 35 height 10
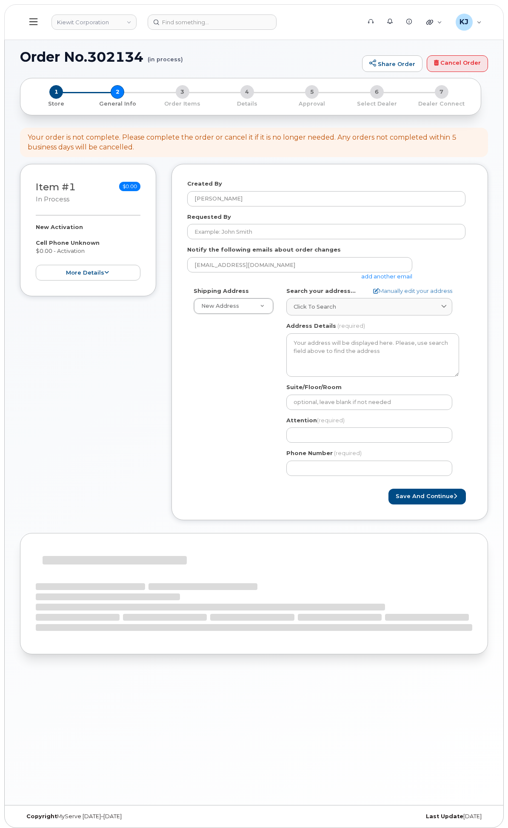
select select
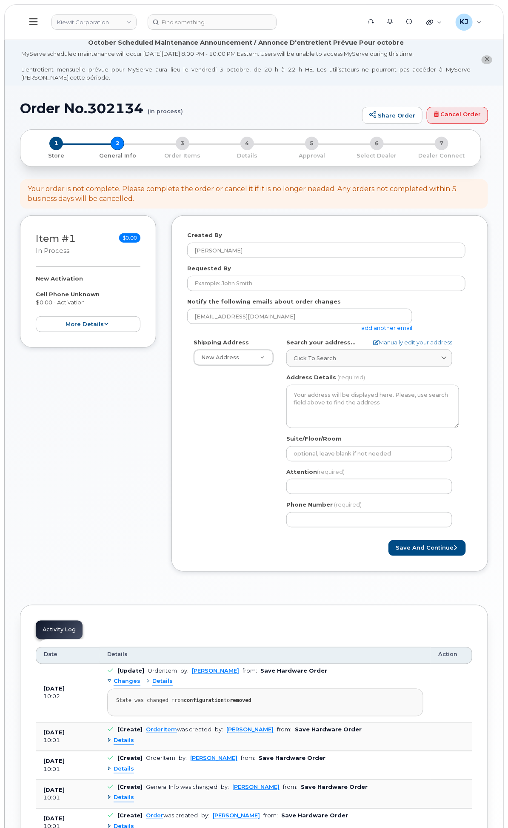
drag, startPoint x: 413, startPoint y: 381, endPoint x: 443, endPoint y: 339, distance: 52.1
click at [413, 362] on div "Click to search" at bounding box center [369, 358] width 151 height 8
click at [398, 386] on input "text" at bounding box center [369, 379] width 155 height 14
paste input "1705 Read Ave, Chattanooga, TN 37408"
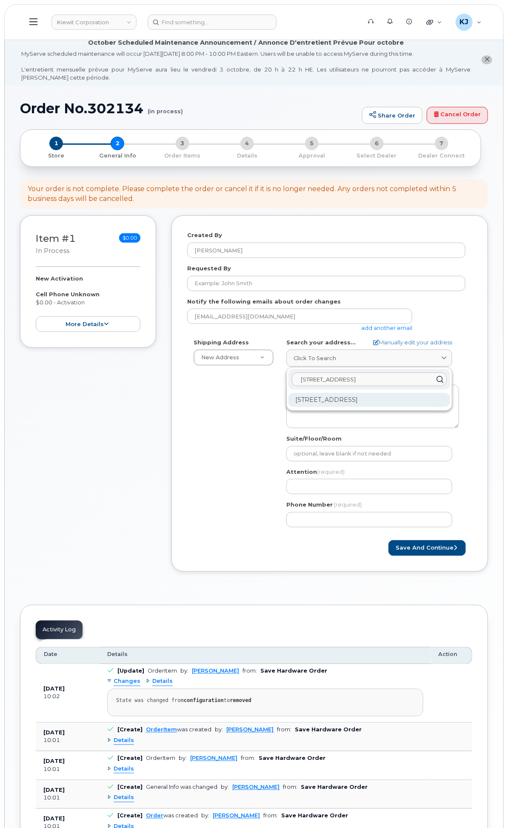
type input "1705 Read Ave, Chattanooga, TN 37408"
click at [419, 407] on div "1705 Read Ave Chattanooga TN 37408-1822" at bounding box center [369, 400] width 162 height 14
select select
type textarea "1705 Read Ave CHATTANOOGA TN 37408-1822 UNITED STATES"
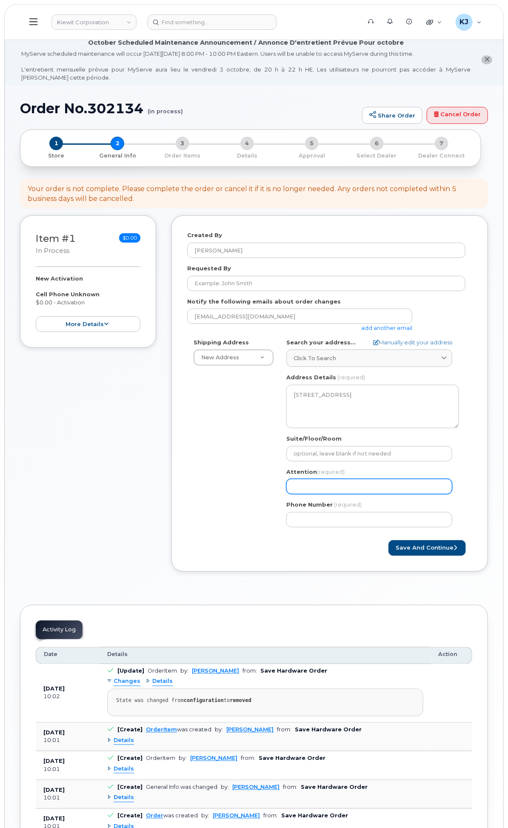
click at [393, 494] on input "Attention (required)" at bounding box center [369, 486] width 166 height 15
paste input "[PERSON_NAME]"
select select
type input "[PERSON_NAME]"
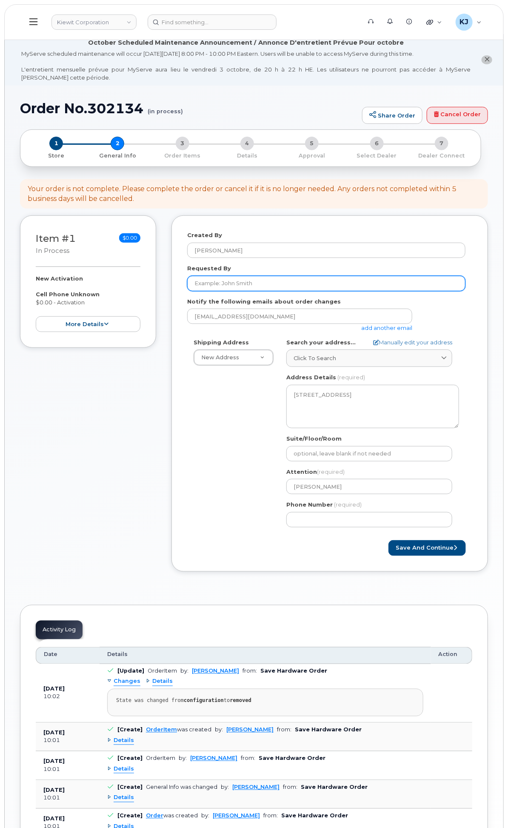
click at [332, 291] on input "Requested By" at bounding box center [326, 283] width 278 height 15
paste input "[PERSON_NAME]"
type input "[PERSON_NAME]"
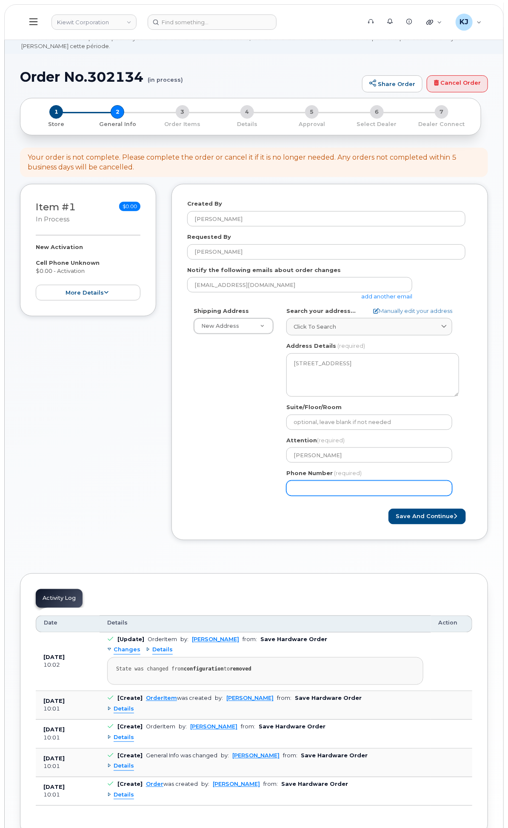
scroll to position [47, 0]
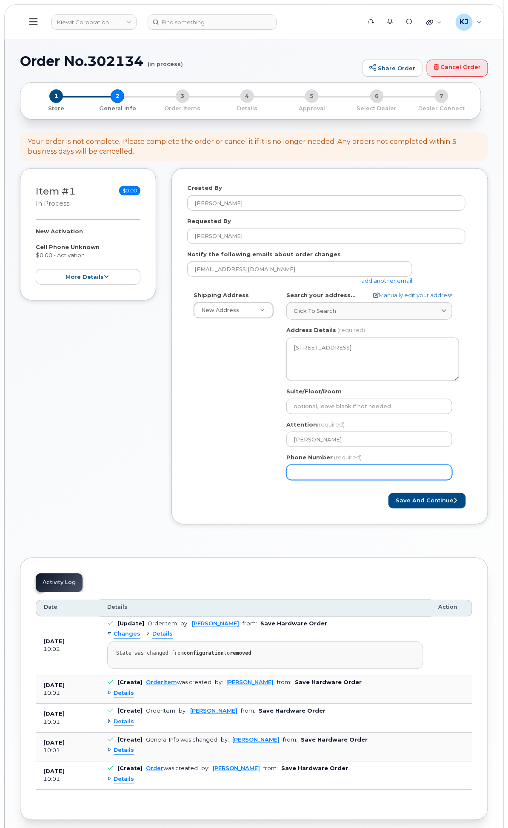
click at [408, 480] on input "Phone Number" at bounding box center [369, 472] width 166 height 15
drag, startPoint x: 397, startPoint y: 499, endPoint x: 238, endPoint y: 465, distance: 162.5
click at [240, 465] on div "Item #1 in process $0.00 New Activation Cell Phone Unknown $0.00 - Activation m…" at bounding box center [254, 352] width 468 height 368
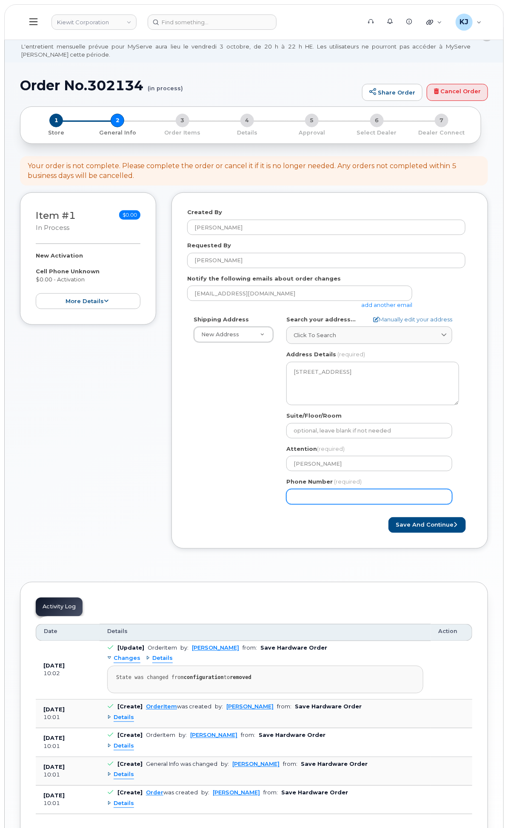
scroll to position [0, 0]
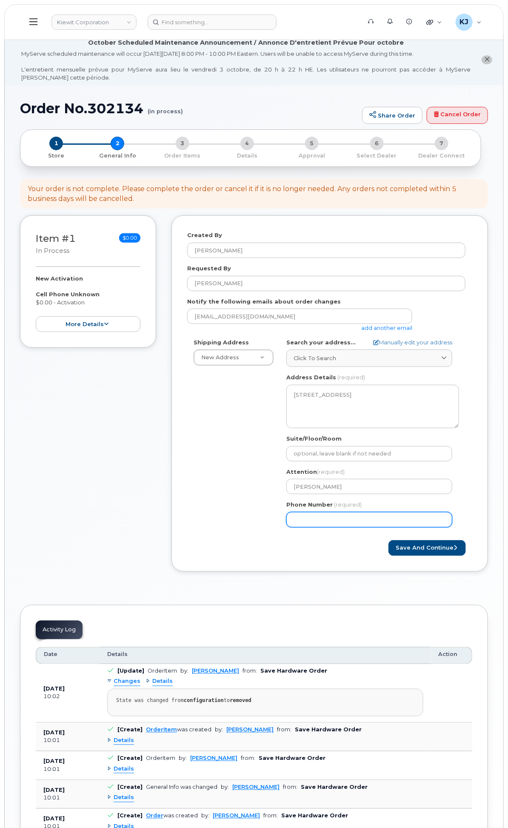
click at [377, 527] on input "Phone Number" at bounding box center [369, 519] width 166 height 15
click at [397, 527] on input "Phone Number" at bounding box center [369, 519] width 166 height 15
click at [384, 527] on input "Phone Number" at bounding box center [369, 519] width 166 height 15
select select
type input "7065939402"
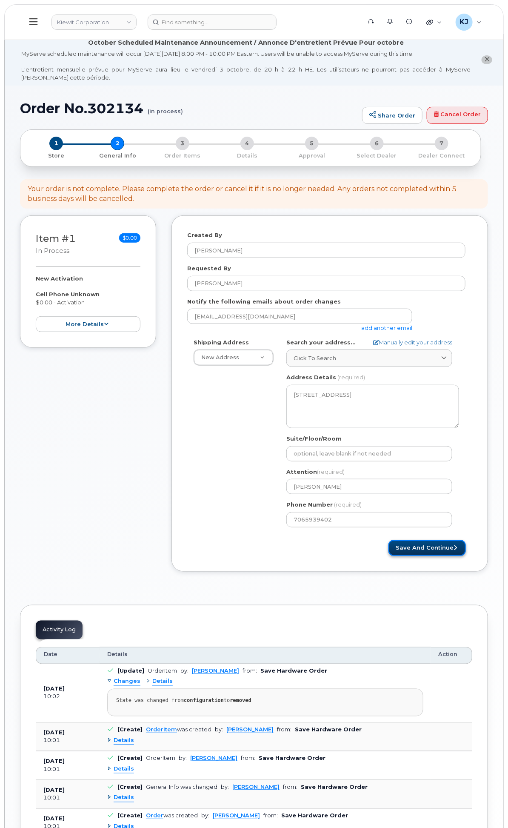
click at [422, 556] on button "Save and Continue" at bounding box center [426, 548] width 77 height 16
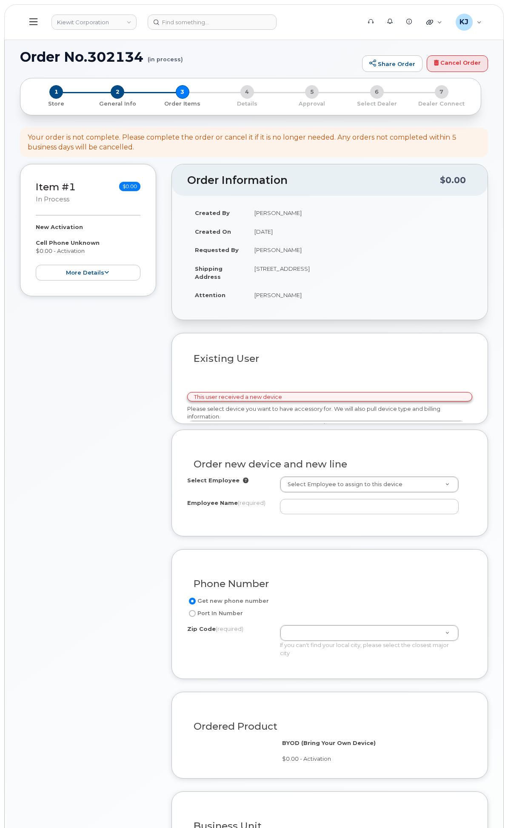
select select
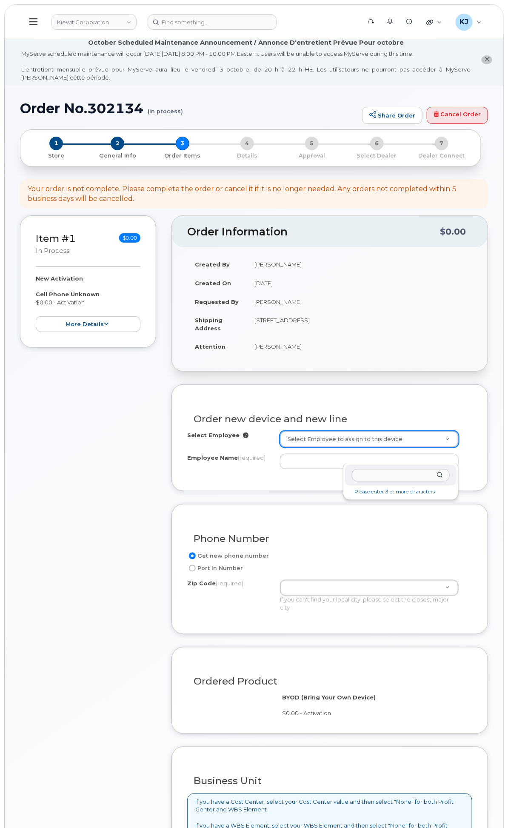
click at [371, 477] on input "text" at bounding box center [401, 475] width 98 height 12
paste input "CS0770242"
type input "CS0770242"
drag, startPoint x: 298, startPoint y: 470, endPoint x: 237, endPoint y: 471, distance: 61.7
click at [239, 471] on body "[PERSON_NAME] Corporation Support Alerts Knowledge Base Quicklinks Suspend / Ca…" at bounding box center [254, 772] width 508 height 1544
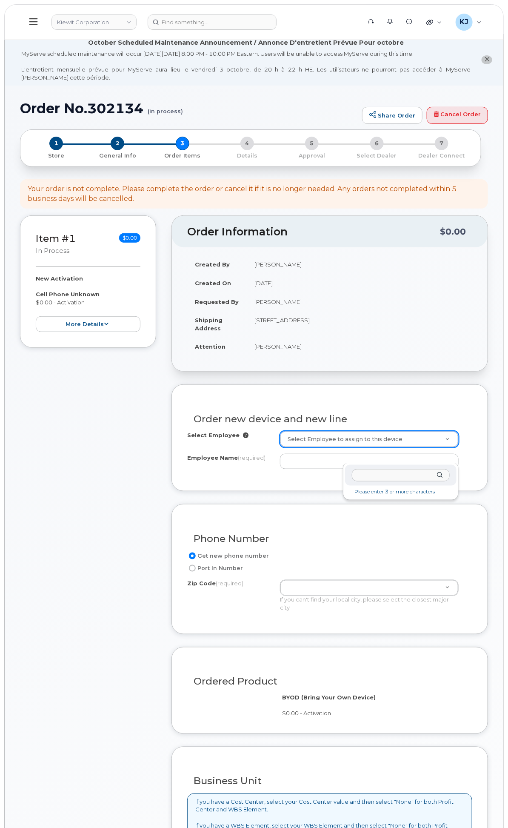
click at [384, 474] on input "text" at bounding box center [401, 475] width 98 height 12
paste input "[PERSON_NAME]"
type input "[PERSON_NAME]"
type input "2986688"
type input "[PERSON_NAME]"
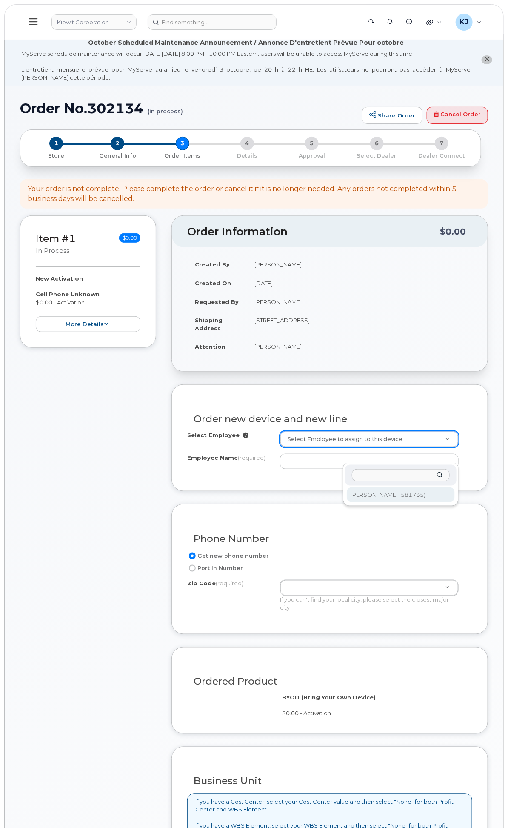
type input "[STREET_ADDRESS][PERSON_NAME]"
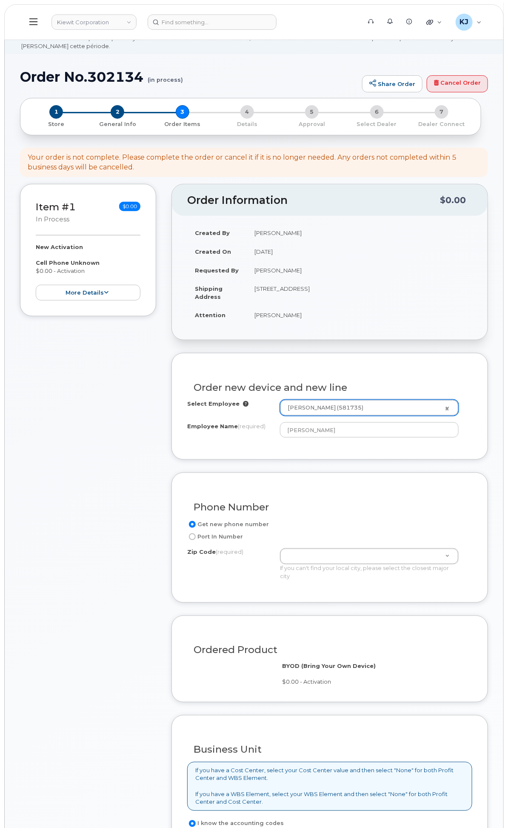
scroll to position [47, 0]
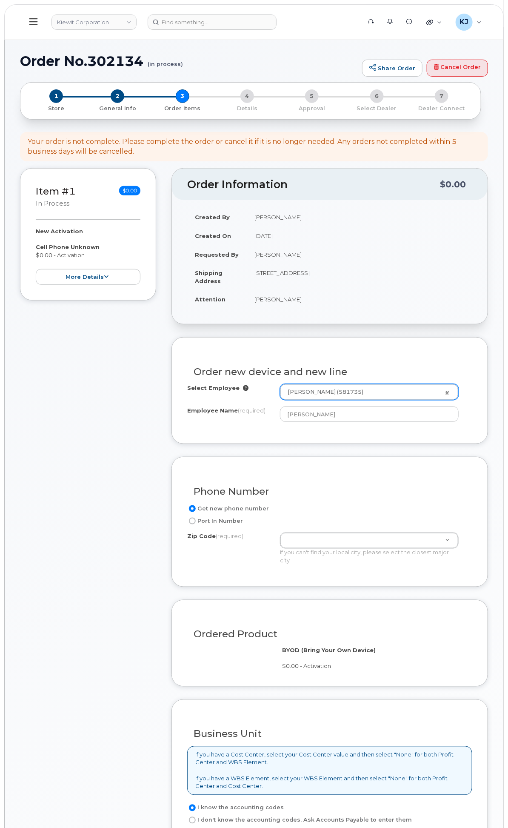
click at [243, 526] on label "Port In Number" at bounding box center [215, 521] width 56 height 10
click at [196, 524] on input "Port In Number" at bounding box center [192, 520] width 7 height 7
radio input "true"
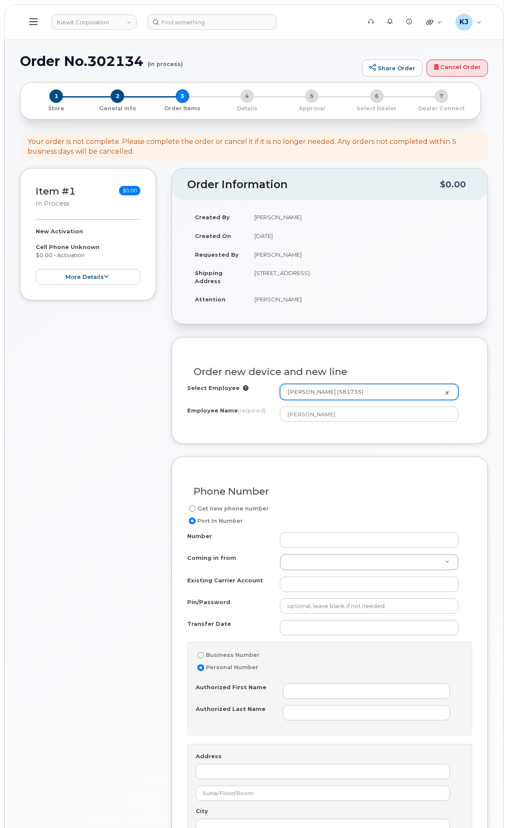
scroll to position [142, 0]
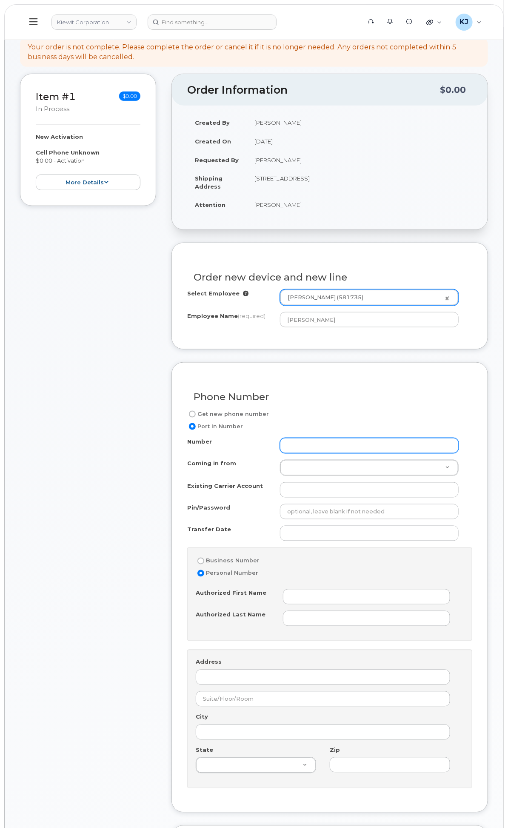
click at [367, 453] on input "Number" at bounding box center [369, 445] width 179 height 15
paste input "[PHONE_NUMBER]"
type input "[PHONE_NUMBER]"
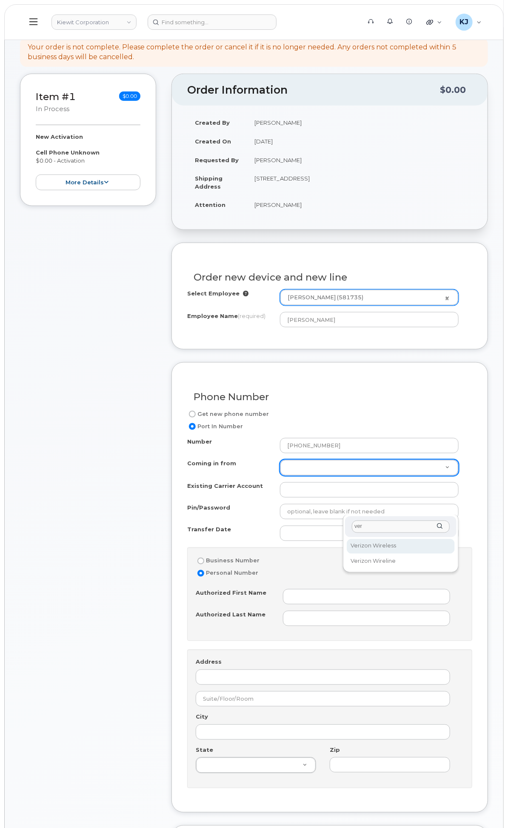
type input "ver"
select select "Verizon Wireless"
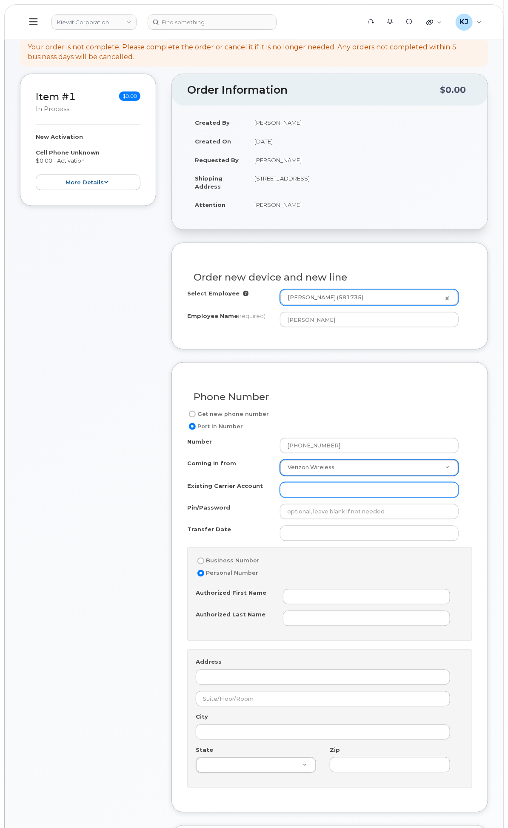
click at [388, 497] on input "Existing Carrier Account" at bounding box center [369, 489] width 179 height 15
type input "na"
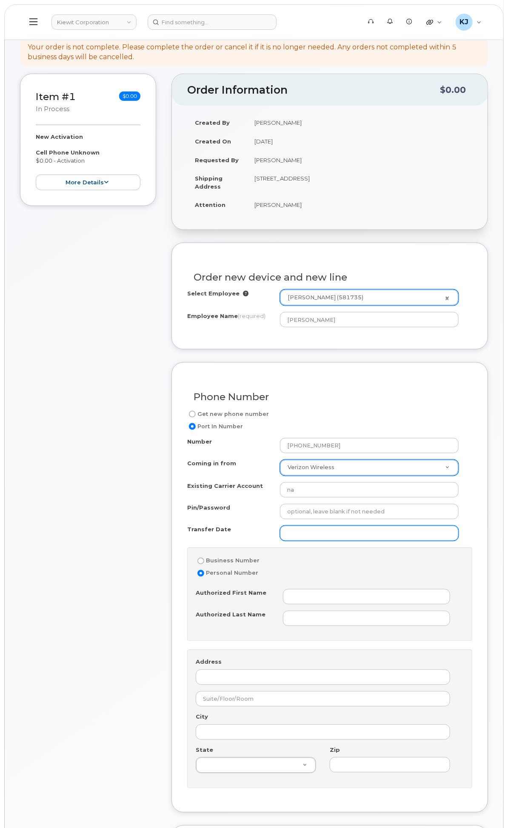
click at [405, 541] on input "Transfer Date" at bounding box center [369, 532] width 179 height 15
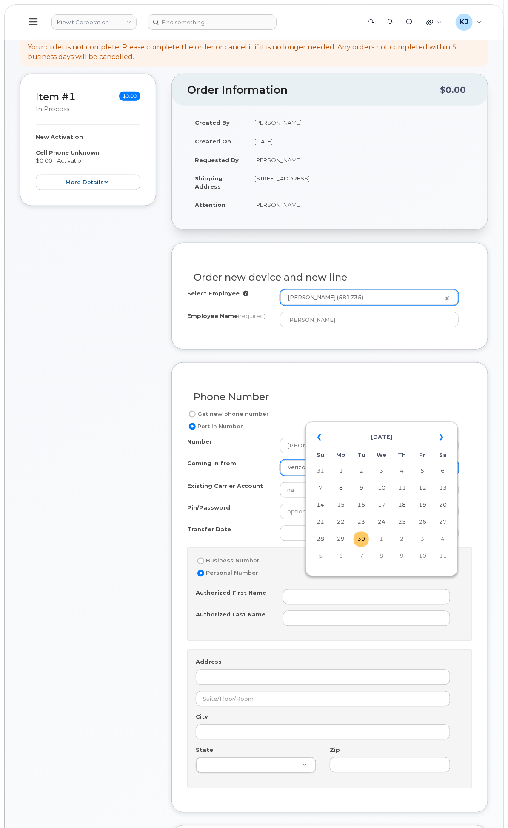
click at [363, 541] on td "30" at bounding box center [361, 538] width 15 height 15
type input "[DATE]"
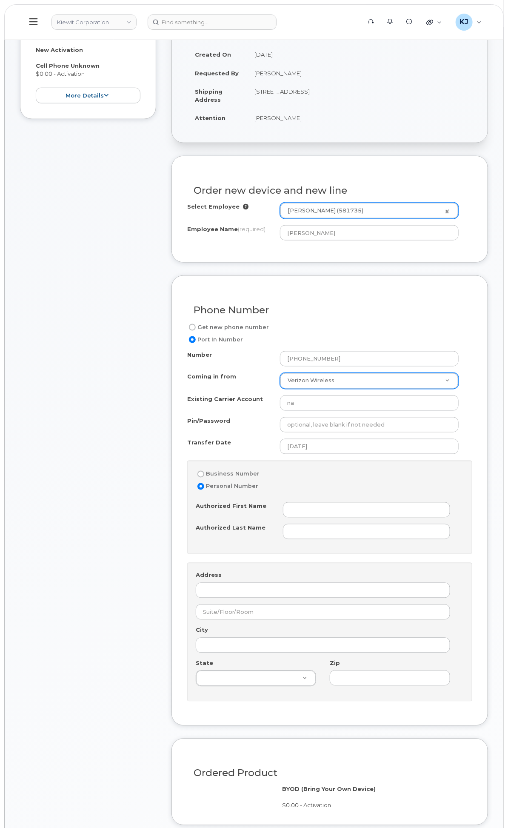
scroll to position [283, 0]
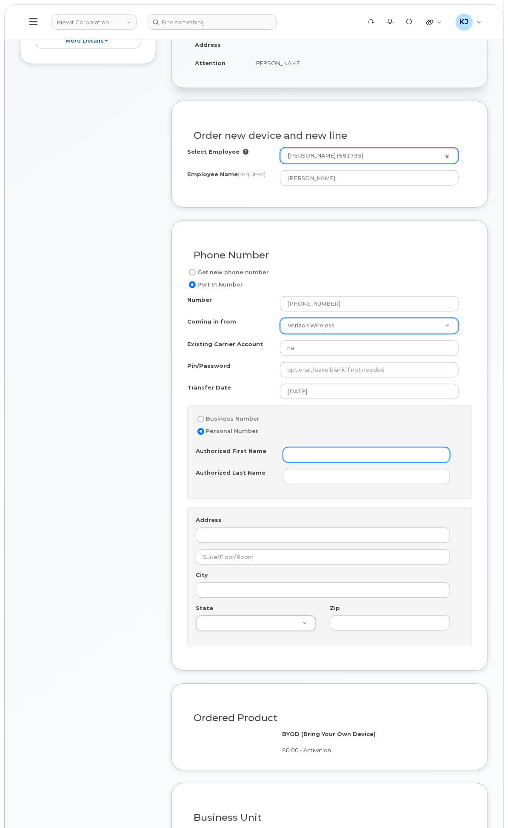
click at [380, 462] on input "Authorized First Name" at bounding box center [366, 454] width 167 height 15
click at [388, 462] on input "Authorized First Name" at bounding box center [366, 454] width 167 height 15
paste input "[PERSON_NAME]"
type input "[PERSON_NAME]"
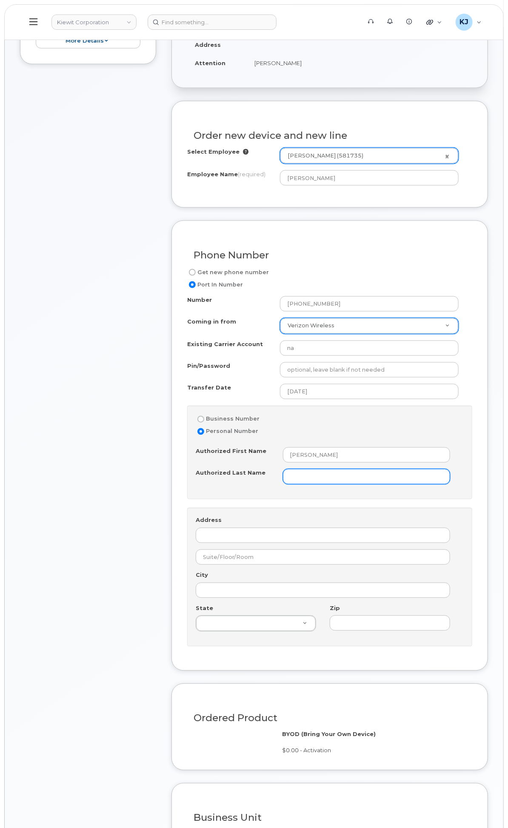
click at [382, 484] on input "Authorized Last Name" at bounding box center [366, 476] width 167 height 15
paste input "[PERSON_NAME]"
type input "[PERSON_NAME]"
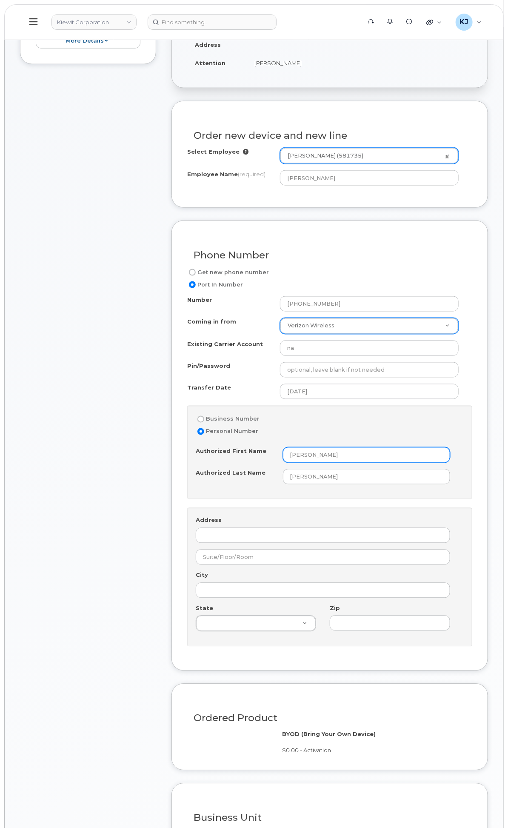
drag, startPoint x: 367, startPoint y: 511, endPoint x: 537, endPoint y: 511, distance: 170.2
click at [508, 511] on html "Kiewit Corporation Support Alerts Knowledge Base Quicklinks Suspend / Cancel De…" at bounding box center [254, 648] width 508 height 1863
type input "[PERSON_NAME]"
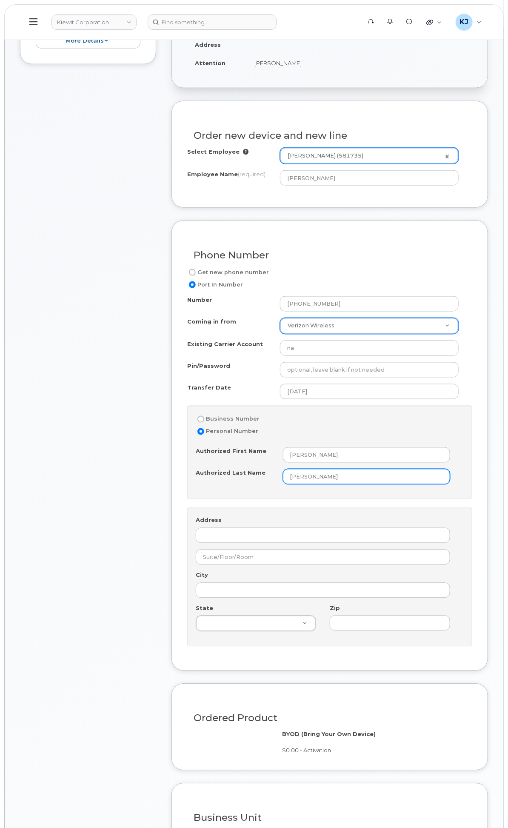
drag, startPoint x: 368, startPoint y: 544, endPoint x: 278, endPoint y: 545, distance: 90.2
click at [278, 545] on div "Item #1 in process $0.00 New Activation Cell Phone Unknown $0.00 - Activation m…" at bounding box center [254, 485] width 468 height 1107
type input "Belobraydic"
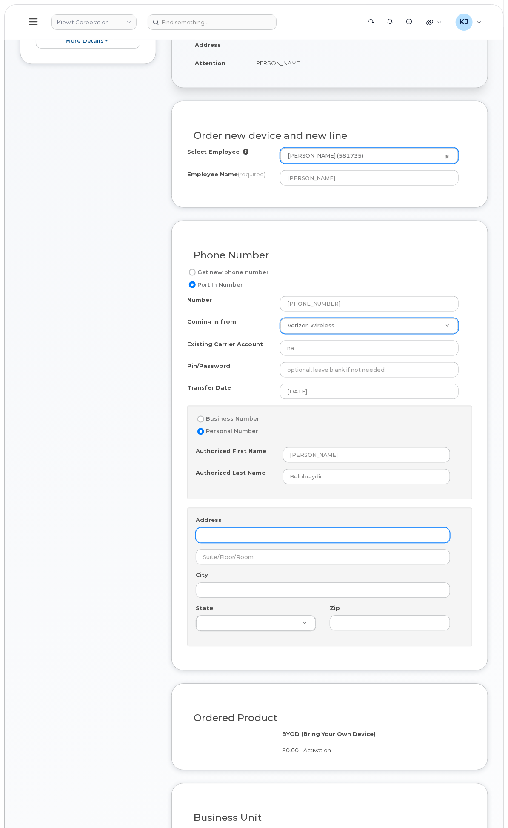
click at [346, 543] on input "Address" at bounding box center [323, 535] width 254 height 15
paste input "1705 Read Ave, Chattanooga, TN 37408"
drag, startPoint x: 428, startPoint y: 617, endPoint x: 413, endPoint y: 617, distance: 15.3
click at [413, 543] on input "1705 Read Ave, Chattanooga, TN 37408" at bounding box center [323, 535] width 254 height 15
type input "1705 Read Ave, Chattanooga, TN 37408"
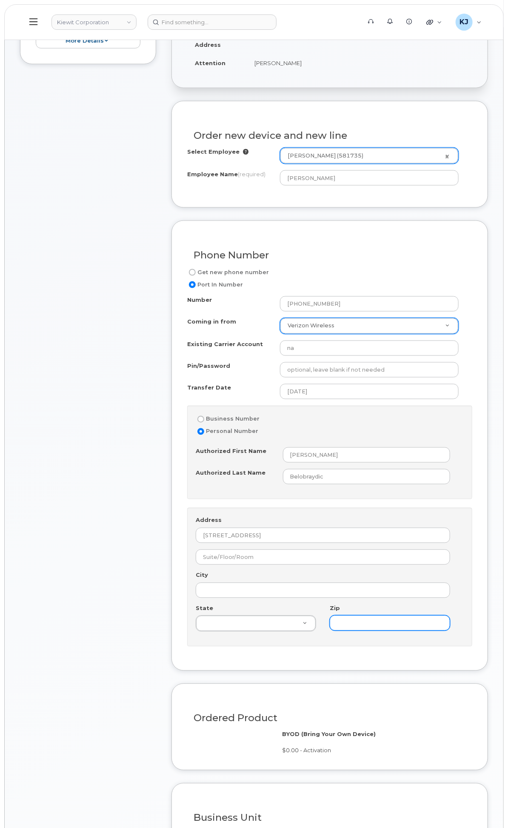
click at [412, 631] on input "Zip" at bounding box center [390, 622] width 120 height 15
paste input "37408"
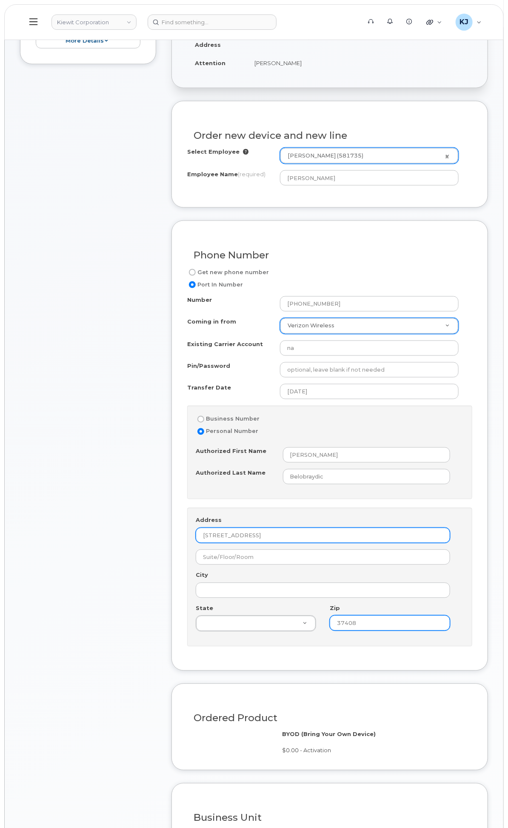
type input "37408"
drag, startPoint x: 432, startPoint y: 614, endPoint x: 402, endPoint y: 614, distance: 29.8
click at [402, 543] on input "1705 Read Ave, Chattanooga, TN 37408" at bounding box center [323, 535] width 254 height 15
type input "1705 Read Ave, Chattanooga"
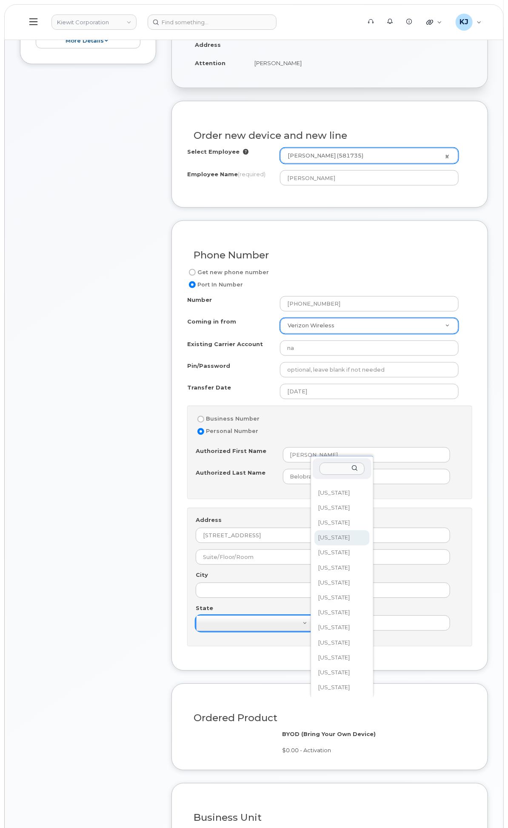
scroll to position [582, 0]
select select "[US_STATE]"
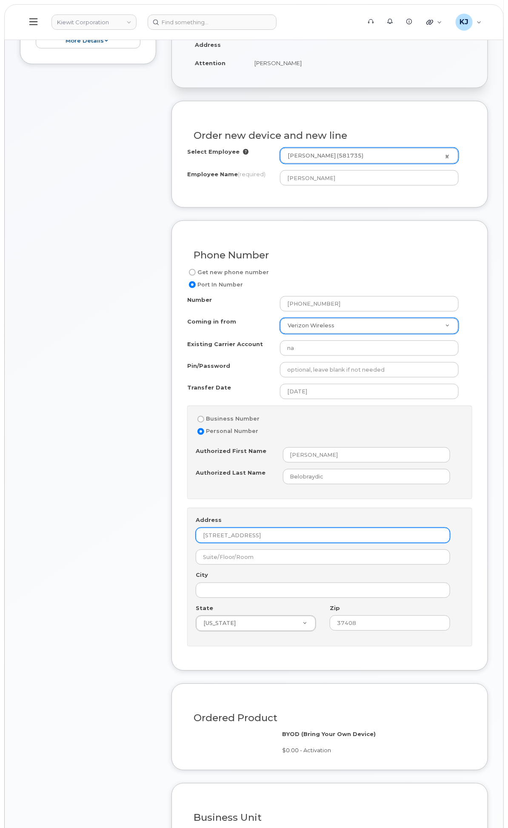
drag, startPoint x: 388, startPoint y: 615, endPoint x: 365, endPoint y: 613, distance: 23.5
click at [365, 543] on input "1705 Read Ave, Chattanooga" at bounding box center [323, 535] width 254 height 15
type input "[STREET_ADDRESS]"
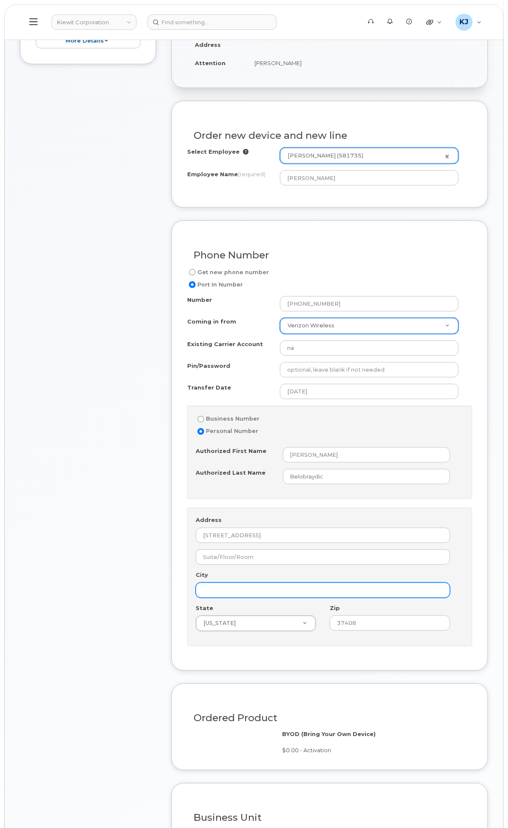
click at [366, 598] on input "City" at bounding box center [323, 589] width 254 height 15
paste input "Chattanooga"
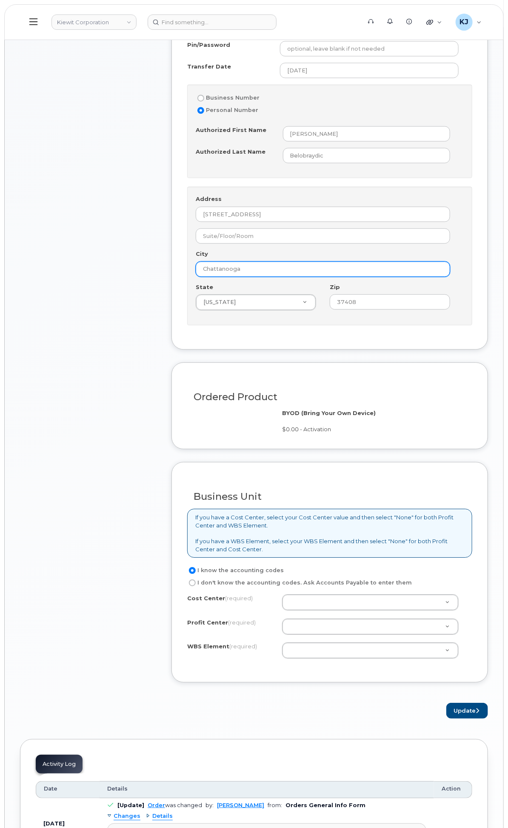
scroll to position [709, 0]
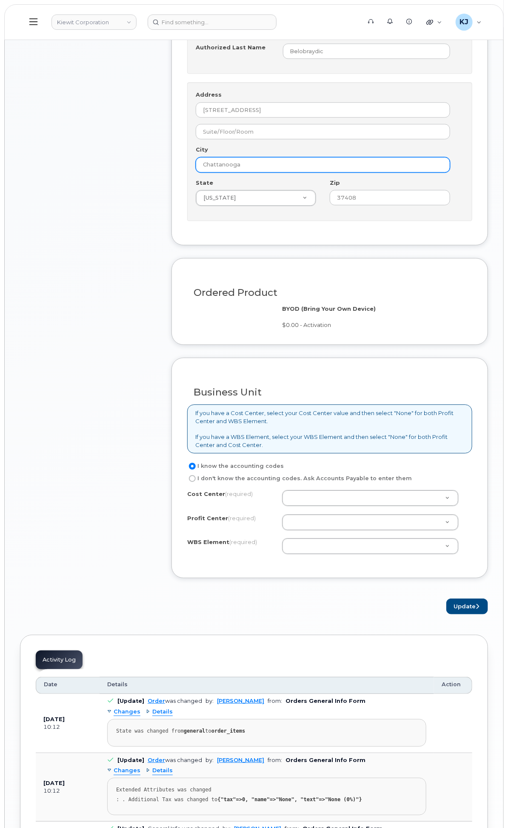
type input "Chattanooga"
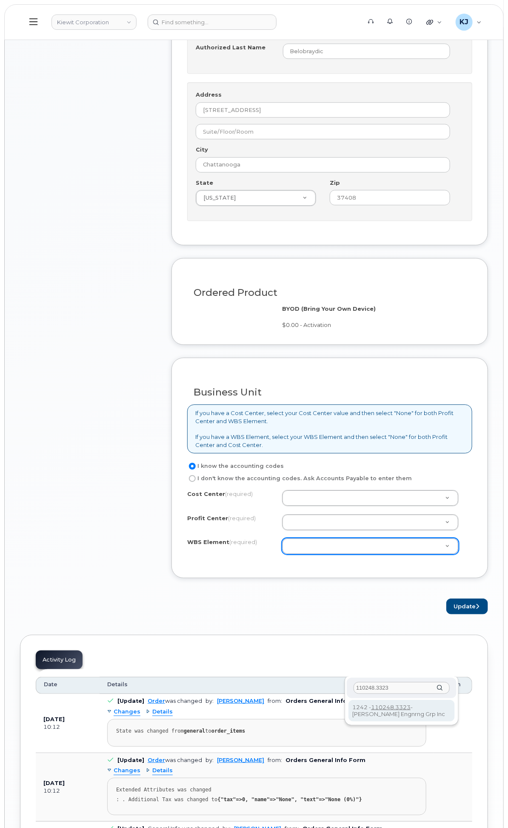
type input "110248.3323"
click at [469, 614] on button "Update" at bounding box center [467, 606] width 42 height 16
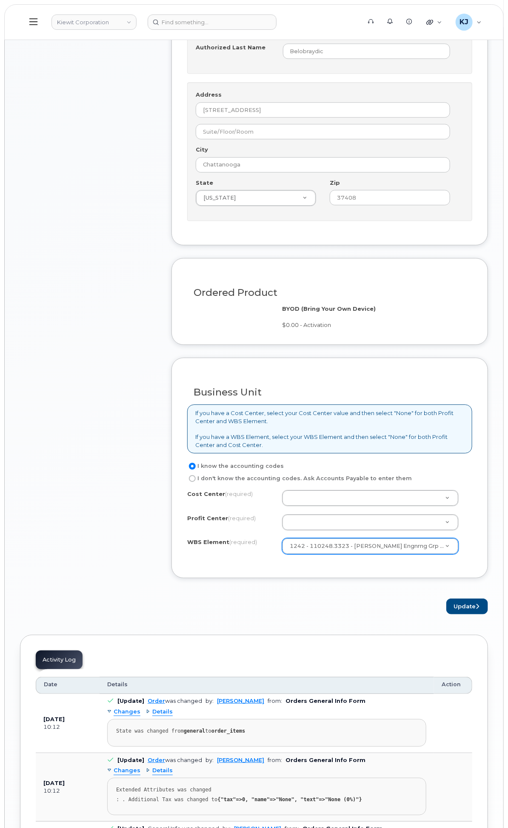
click at [284, 471] on label "I know the accounting codes" at bounding box center [235, 466] width 97 height 10
click at [196, 469] on input "I know the accounting codes" at bounding box center [192, 465] width 7 height 7
click at [320, 483] on label "I don't know the accounting codes. Ask Accounts Payable to enter them" at bounding box center [299, 478] width 225 height 10
click at [196, 482] on input "I don't know the accounting codes. Ask Accounts Payable to enter them" at bounding box center [192, 478] width 7 height 7
radio input "true"
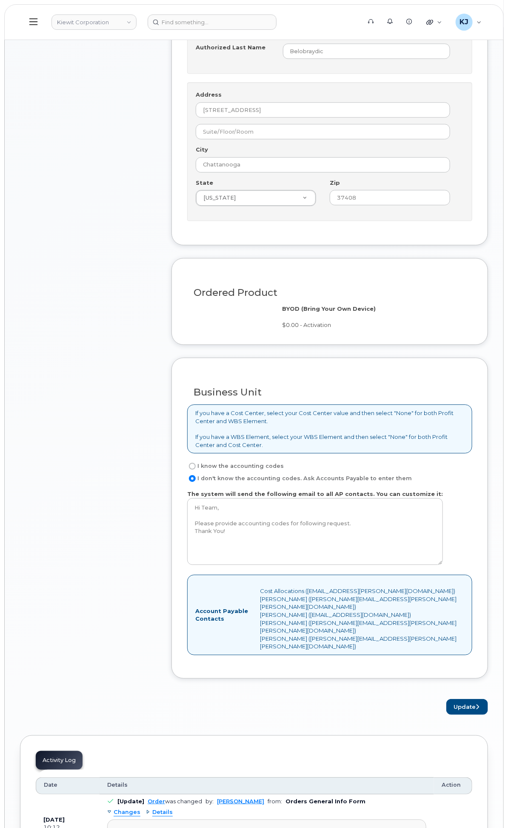
click at [284, 471] on label "I know the accounting codes" at bounding box center [235, 466] width 97 height 10
click at [196, 469] on input "I know the accounting codes" at bounding box center [192, 465] width 7 height 7
radio input "true"
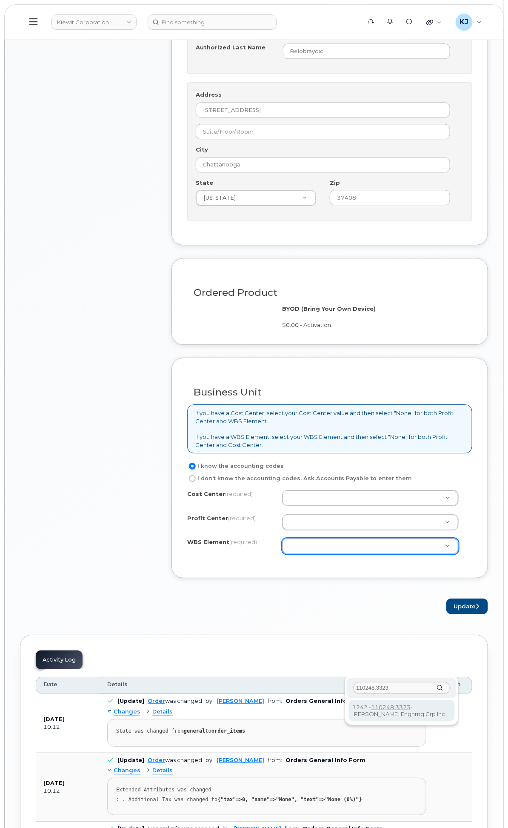
type input "110248.3323"
drag, startPoint x: 384, startPoint y: 703, endPoint x: 384, endPoint y: 708, distance: 4.3
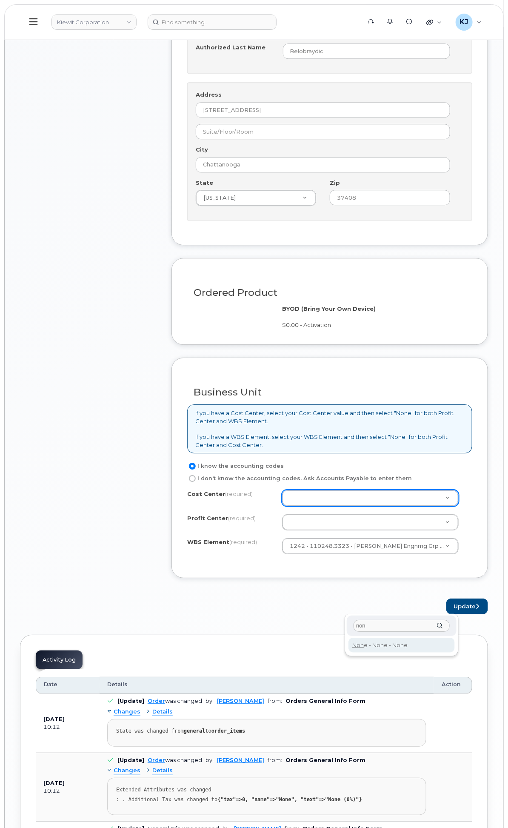
type input "non"
type input "None"
click at [384, 530] on div "Profit Center (required) None - None - None" at bounding box center [329, 522] width 285 height 16
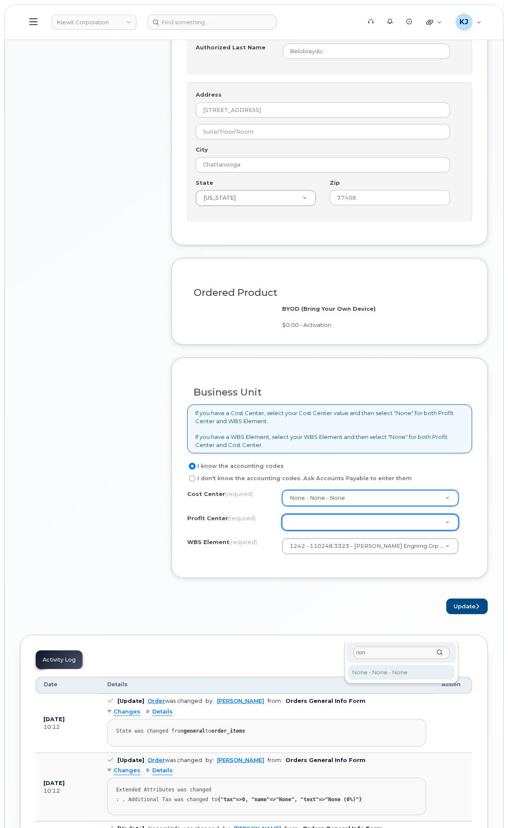
type input "non"
select select "None"
click at [468, 614] on button "Update" at bounding box center [467, 606] width 42 height 16
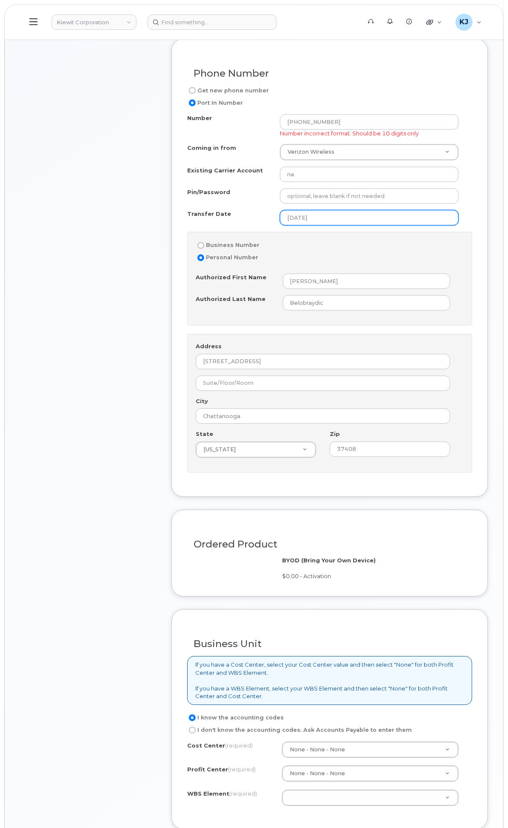
scroll to position [425, 0]
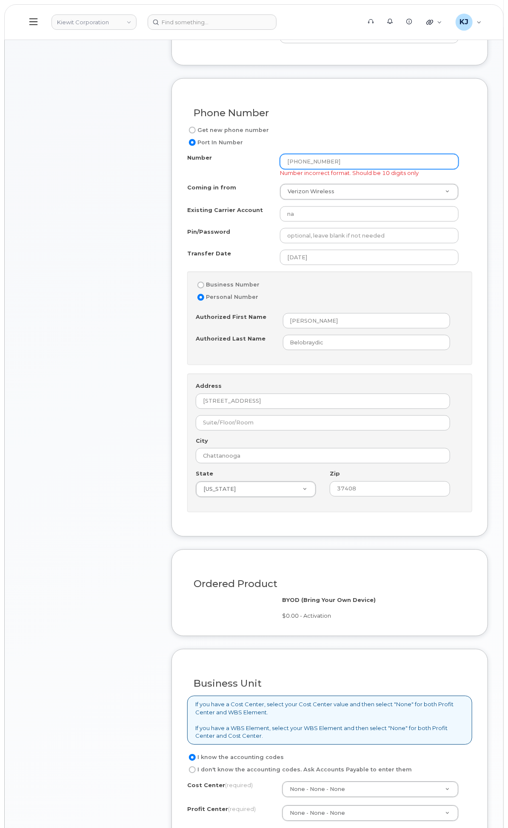
click at [377, 169] on input "[PHONE_NUMBER]" at bounding box center [369, 161] width 179 height 15
click at [365, 169] on input "706-5939402" at bounding box center [369, 161] width 179 height 15
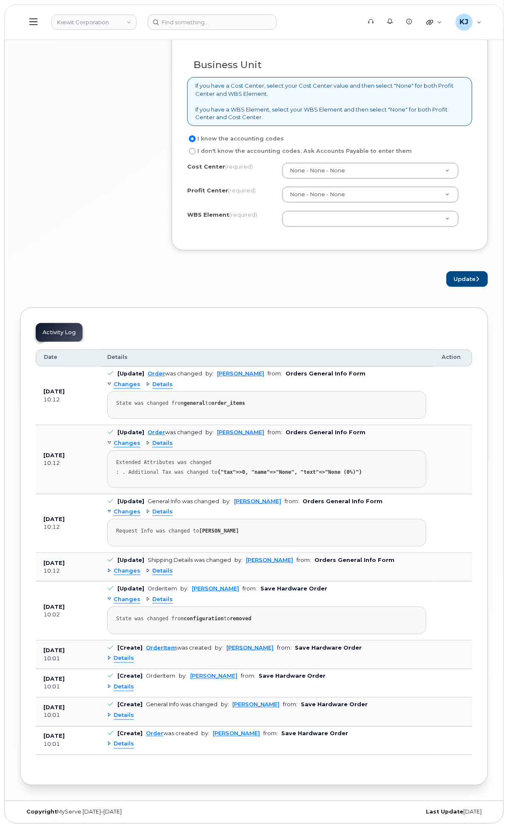
scroll to position [1181, 0]
type input "7065939402"
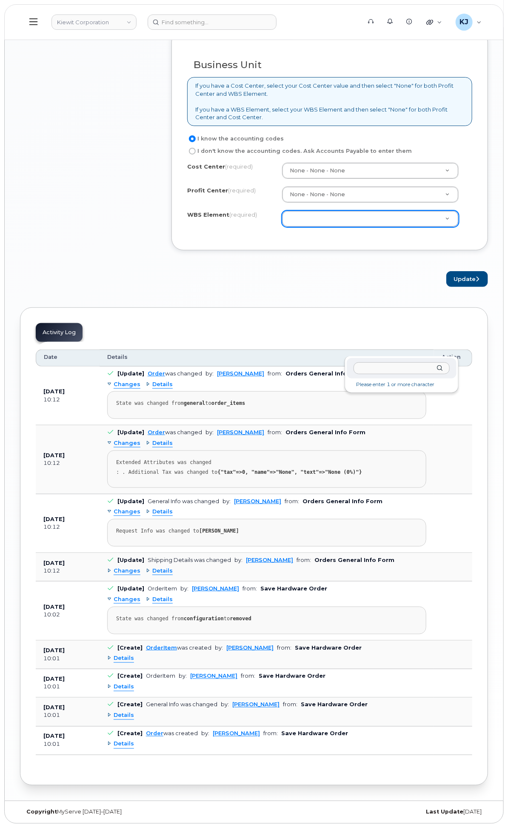
click at [377, 362] on input "text" at bounding box center [402, 368] width 96 height 12
paste input "110248.3323"
type input "110248.3323"
click at [462, 280] on button "Update" at bounding box center [467, 279] width 42 height 16
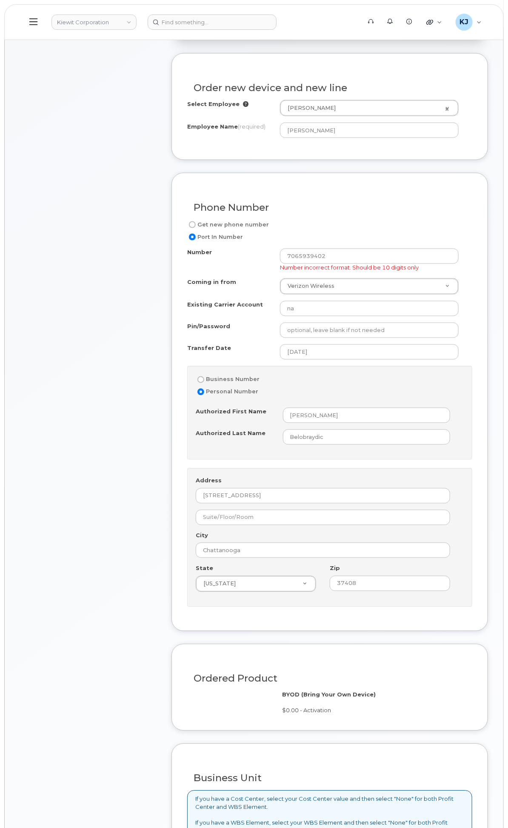
scroll to position [331, 0]
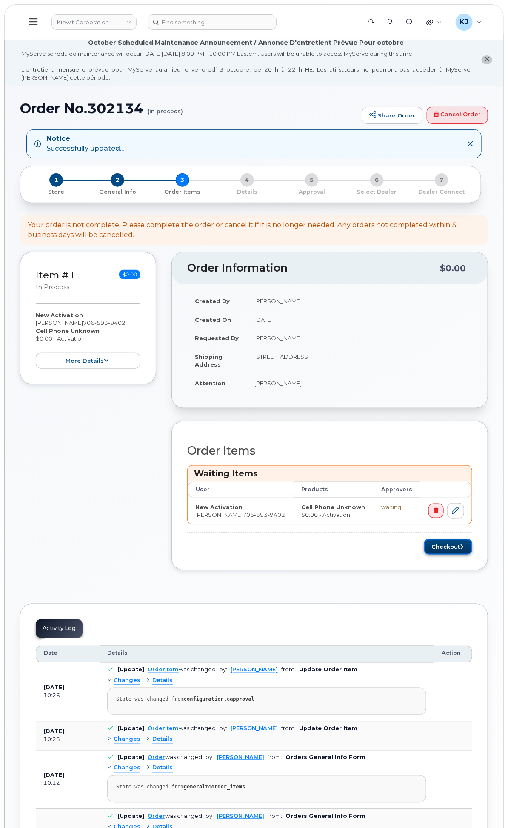
click at [457, 554] on button "Checkout" at bounding box center [448, 547] width 48 height 16
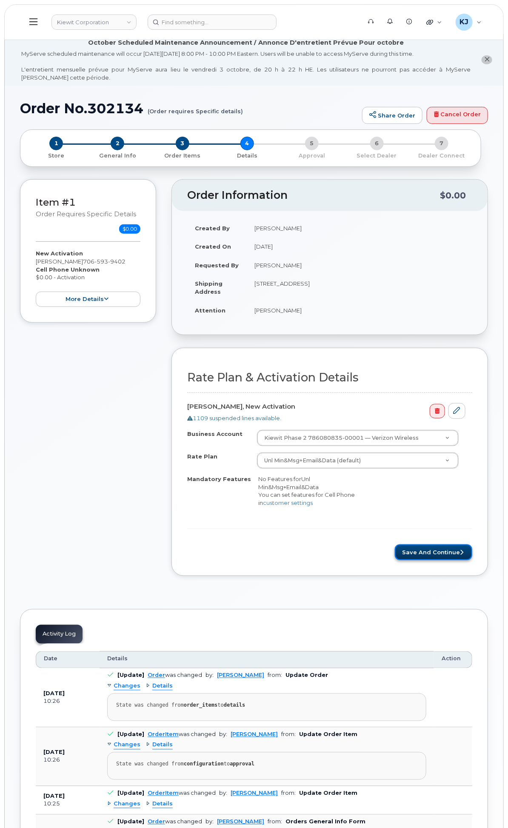
click at [449, 560] on button "Save and Continue" at bounding box center [433, 552] width 77 height 16
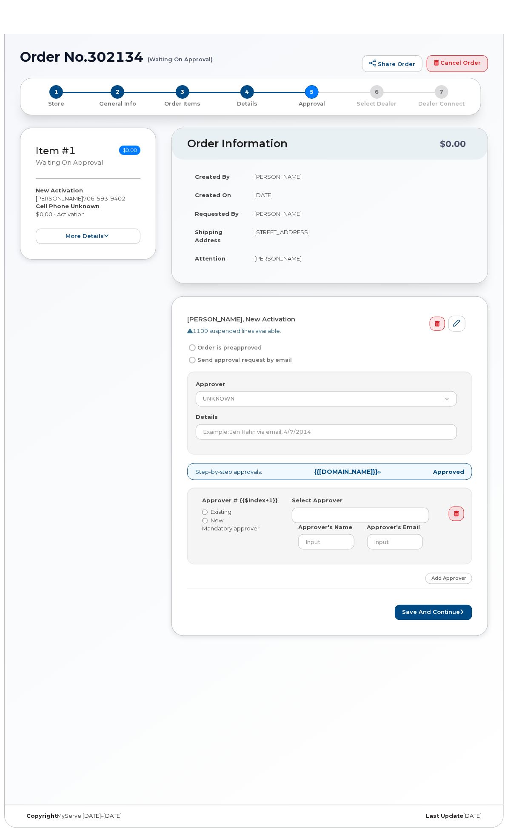
radio input "true"
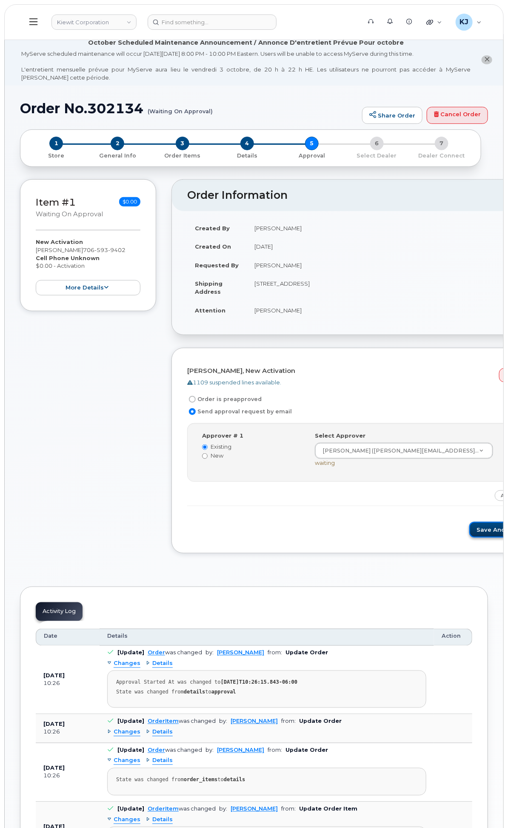
click at [469, 537] on button "Save and Continue" at bounding box center [505, 530] width 72 height 16
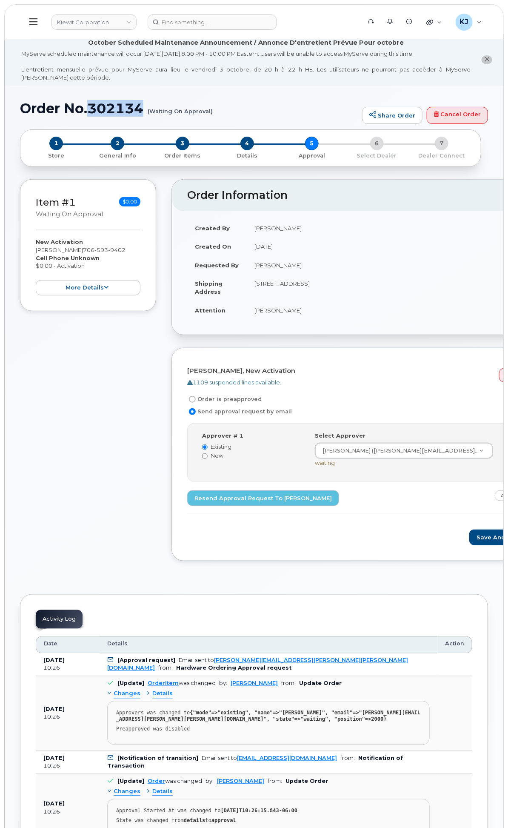
drag, startPoint x: 205, startPoint y: 116, endPoint x: 256, endPoint y: 116, distance: 51.1
click at [256, 116] on h1 "Order No.302134 (Waiting On Approval)" at bounding box center [189, 108] width 338 height 15
copy h1 "302134"
drag, startPoint x: 40, startPoint y: 86, endPoint x: 68, endPoint y: 94, distance: 29.4
click at [0, 0] on img at bounding box center [0, 0] width 0 height 0
